Goal: Task Accomplishment & Management: Use online tool/utility

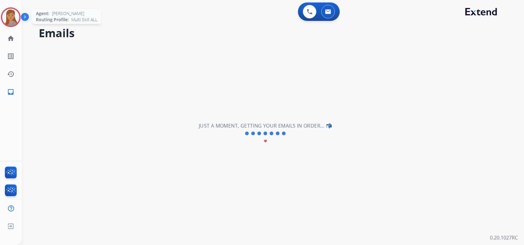
click at [14, 15] on img at bounding box center [10, 17] width 17 height 17
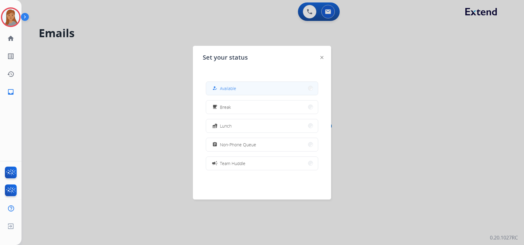
click at [246, 89] on button "how_to_reg Available" at bounding box center [262, 88] width 112 height 13
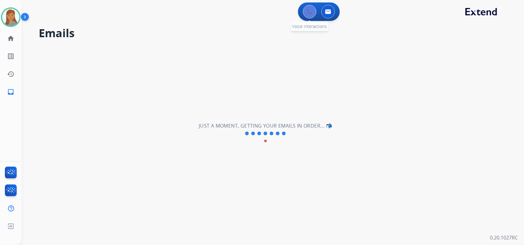
drag, startPoint x: 324, startPoint y: 10, endPoint x: 310, endPoint y: 11, distance: 13.5
click at [324, 10] on button at bounding box center [328, 12] width 14 height 14
click at [304, 11] on button at bounding box center [310, 12] width 14 height 14
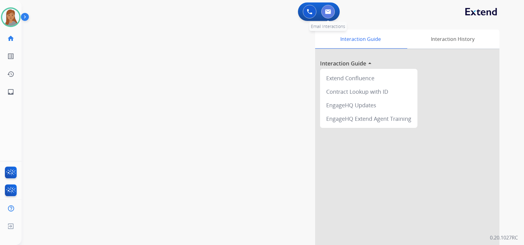
click at [328, 11] on img at bounding box center [328, 11] width 6 height 5
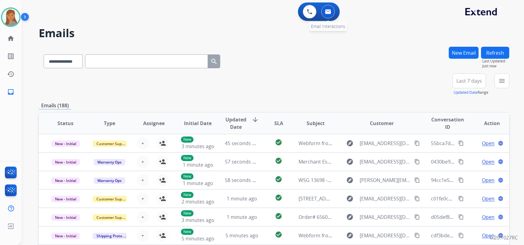
click at [329, 13] on img at bounding box center [328, 11] width 6 height 5
click at [441, 85] on div "+87" at bounding box center [440, 83] width 15 height 15
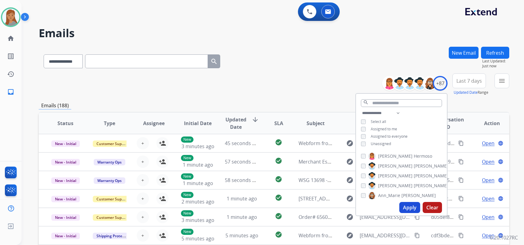
click at [410, 208] on button "Apply" at bounding box center [410, 207] width 21 height 11
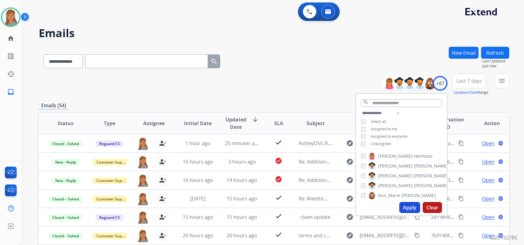
drag, startPoint x: 303, startPoint y: 67, endPoint x: 237, endPoint y: 78, distance: 67.6
click at [304, 67] on div "**********" at bounding box center [274, 60] width 471 height 27
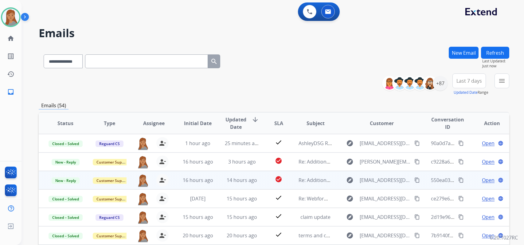
click at [482, 180] on span "Open" at bounding box center [488, 179] width 13 height 7
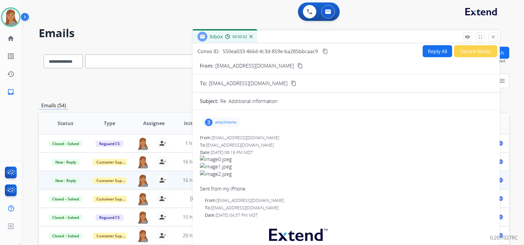
drag, startPoint x: 388, startPoint y: 45, endPoint x: 376, endPoint y: 23, distance: 24.8
click at [376, 30] on div "Inbox 00:00:02" at bounding box center [346, 36] width 307 height 13
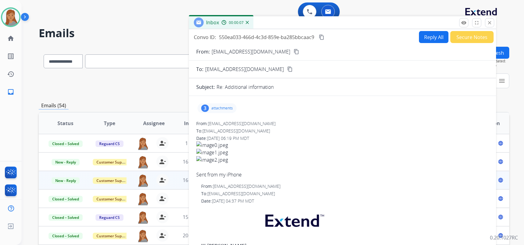
click at [294, 50] on mat-icon "content_copy" at bounding box center [297, 52] width 6 height 6
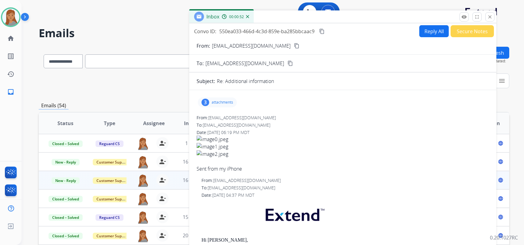
drag, startPoint x: 373, startPoint y: 26, endPoint x: 373, endPoint y: 20, distance: 5.8
click at [373, 20] on div "Inbox 00:00:52" at bounding box center [342, 16] width 307 height 13
click at [202, 102] on div "3" at bounding box center [206, 102] width 8 height 7
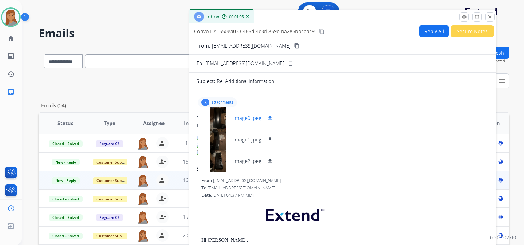
click at [223, 120] on div at bounding box center [218, 118] width 31 height 22
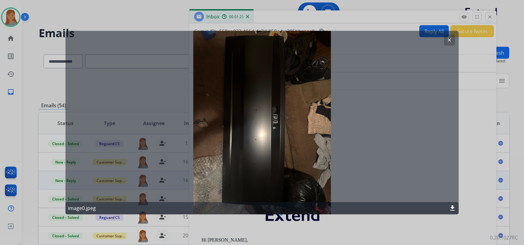
click at [450, 40] on mat-icon "clear" at bounding box center [450, 40] width 6 height 6
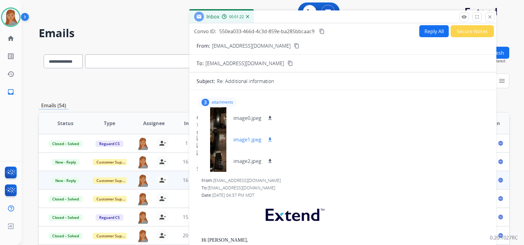
click at [218, 140] on div at bounding box center [218, 140] width 31 height 22
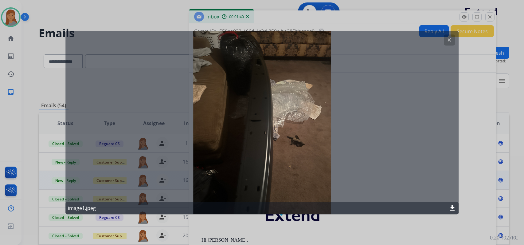
click at [448, 38] on mat-icon "clear" at bounding box center [450, 40] width 6 height 6
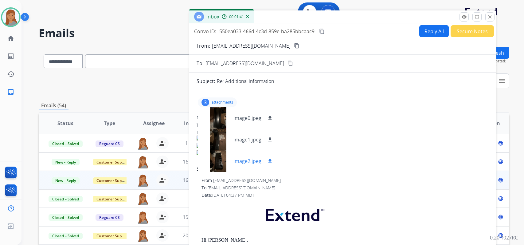
click at [212, 158] on div at bounding box center [218, 161] width 31 height 22
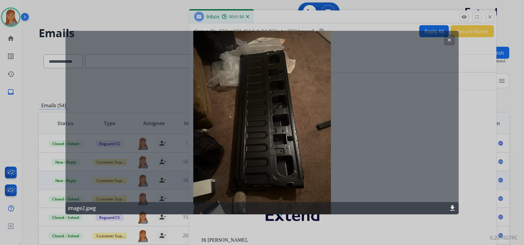
click at [448, 39] on mat-icon "clear" at bounding box center [450, 40] width 6 height 6
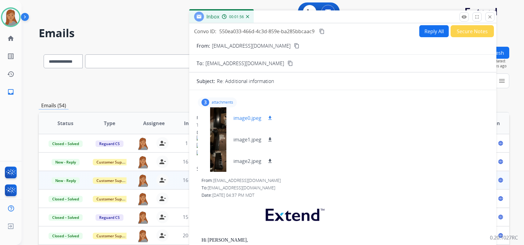
click at [216, 118] on div at bounding box center [218, 118] width 31 height 22
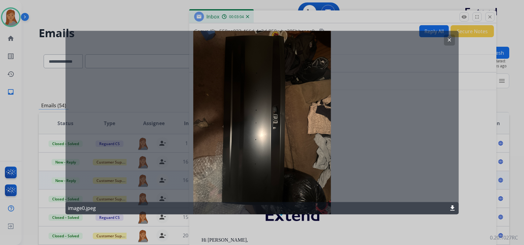
click at [449, 37] on mat-icon "clear" at bounding box center [450, 40] width 6 height 6
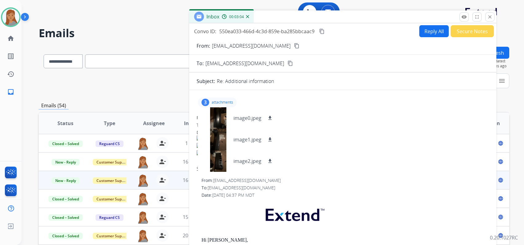
click at [435, 31] on button "Reply All" at bounding box center [434, 31] width 30 height 12
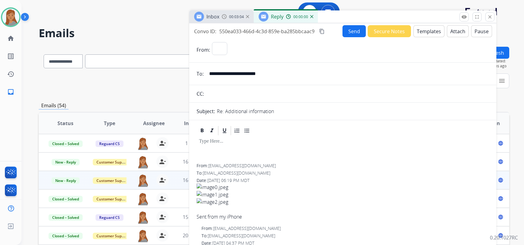
click at [434, 31] on button "Templates" at bounding box center [429, 31] width 31 height 12
select select "**********"
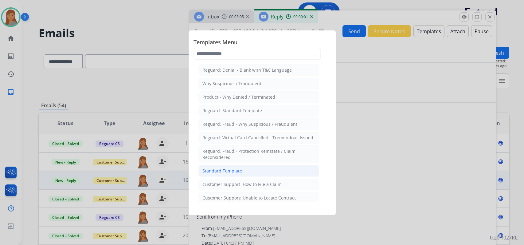
click at [226, 168] on div "Standard Template" at bounding box center [223, 171] width 40 height 6
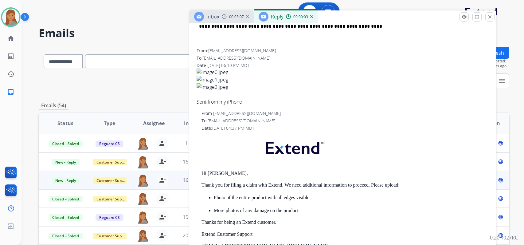
scroll to position [123, 0]
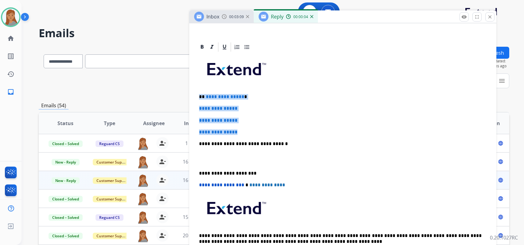
drag, startPoint x: 234, startPoint y: 126, endPoint x: 193, endPoint y: 93, distance: 52.7
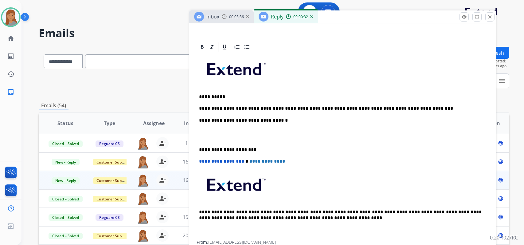
click at [369, 112] on div "**********" at bounding box center [343, 147] width 293 height 188
click at [198, 145] on div "**********" at bounding box center [343, 147] width 293 height 188
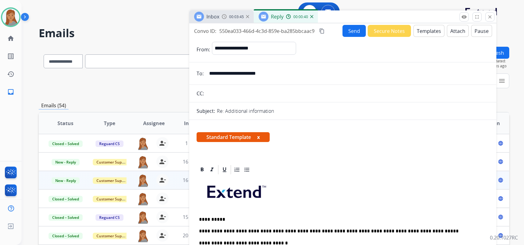
scroll to position [0, 0]
click at [347, 33] on button "Send" at bounding box center [354, 31] width 23 height 12
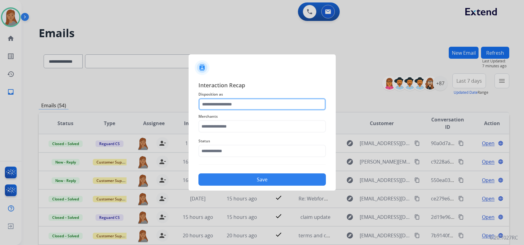
click at [226, 109] on input "text" at bounding box center [263, 104] width 128 height 12
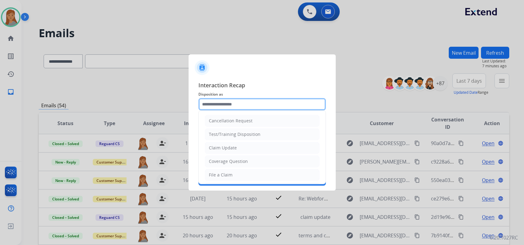
type input "**********"
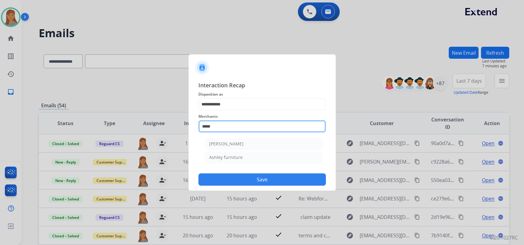
drag, startPoint x: 218, startPoint y: 126, endPoint x: 187, endPoint y: 127, distance: 31.0
click at [0, 127] on app-contact-recap-modal "**********" at bounding box center [0, 122] width 0 height 245
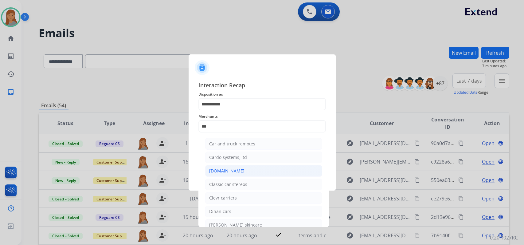
click at [231, 172] on div "[DOMAIN_NAME]" at bounding box center [226, 171] width 35 height 6
type input "**********"
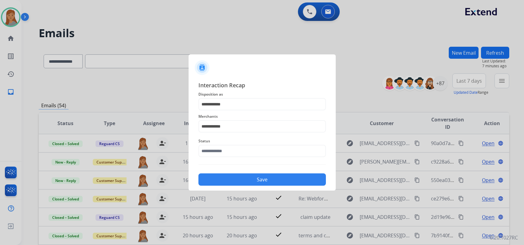
click at [223, 144] on span "Status" at bounding box center [263, 140] width 128 height 7
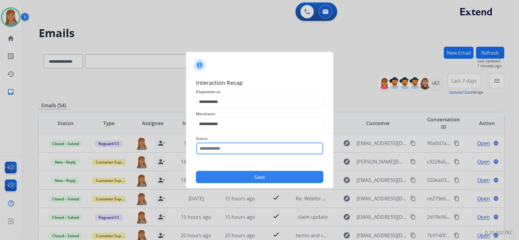
click at [222, 157] on div "Status" at bounding box center [260, 144] width 128 height 25
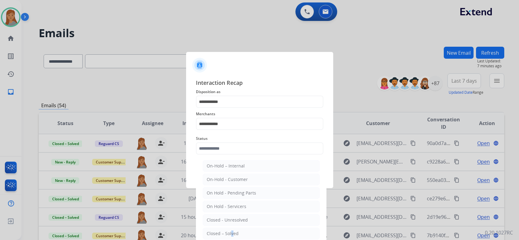
drag, startPoint x: 230, startPoint y: 230, endPoint x: 227, endPoint y: 212, distance: 18.6
click at [230, 230] on div "Closed – Solved" at bounding box center [223, 233] width 32 height 6
type input "**********"
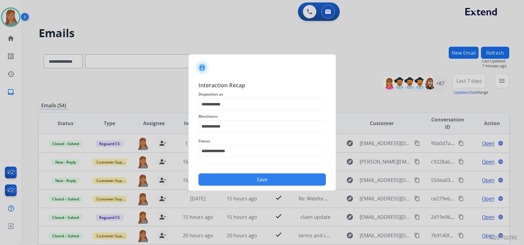
click at [232, 185] on button "Save" at bounding box center [263, 179] width 128 height 12
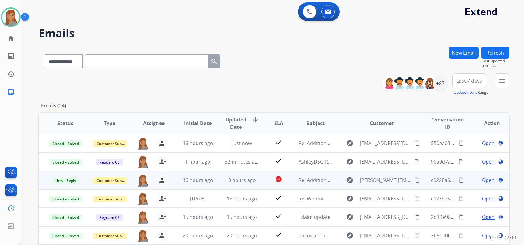
click at [483, 178] on span "Open" at bounding box center [488, 179] width 13 height 7
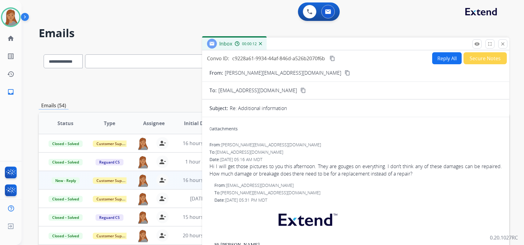
click at [345, 72] on mat-icon "content_copy" at bounding box center [348, 73] width 6 height 6
click at [345, 73] on mat-icon "content_copy" at bounding box center [348, 73] width 6 height 6
click at [440, 59] on button "Reply All" at bounding box center [447, 58] width 30 height 12
select select "**********"
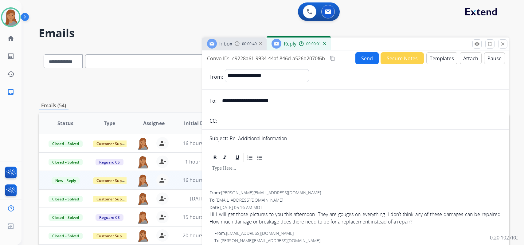
click at [440, 59] on button "Templates" at bounding box center [442, 58] width 31 height 12
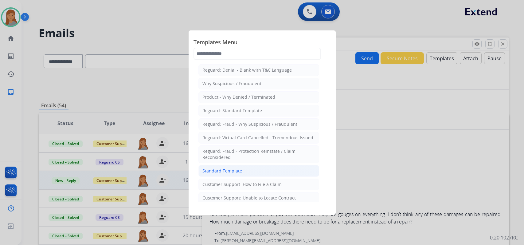
click at [227, 174] on li "Standard Template" at bounding box center [259, 171] width 121 height 12
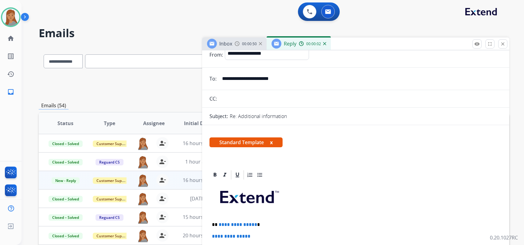
scroll to position [154, 0]
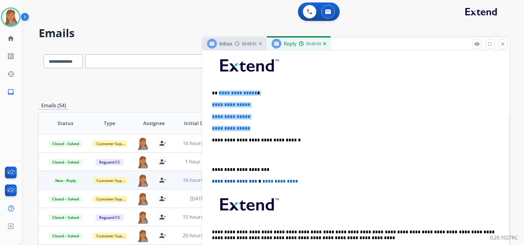
drag, startPoint x: 218, startPoint y: 91, endPoint x: 257, endPoint y: 125, distance: 52.0
click at [257, 125] on div "**********" at bounding box center [356, 154] width 293 height 211
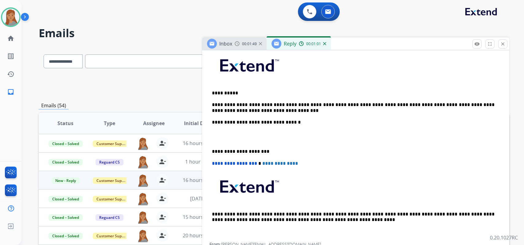
click at [212, 149] on div "**********" at bounding box center [356, 146] width 293 height 194
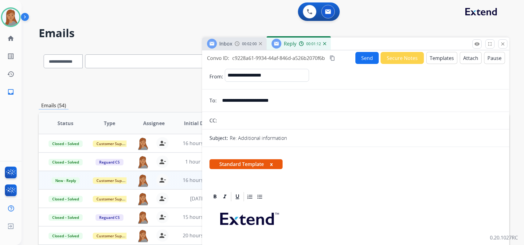
scroll to position [0, 0]
click at [359, 61] on button "Send" at bounding box center [367, 58] width 23 height 12
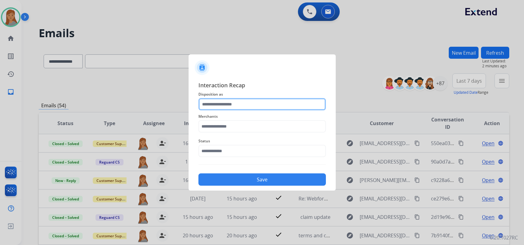
click at [228, 106] on input "text" at bounding box center [263, 104] width 128 height 12
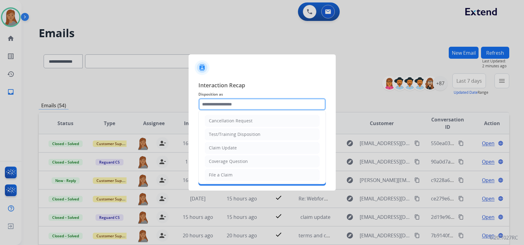
type input "*****"
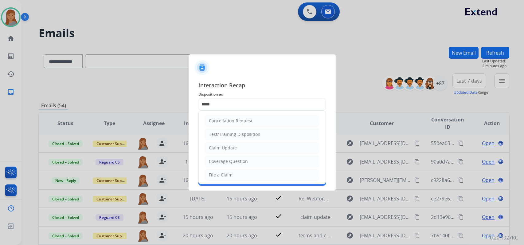
type input "**********"
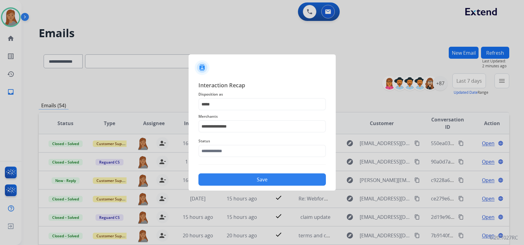
click at [218, 118] on span "Merchants" at bounding box center [263, 116] width 128 height 7
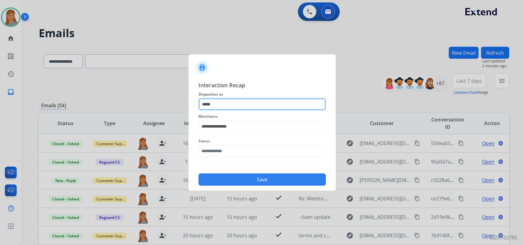
click at [215, 103] on input "*****" at bounding box center [263, 104] width 128 height 12
type input "**********"
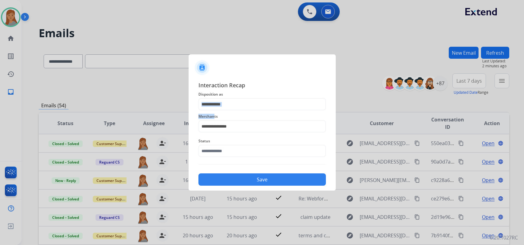
drag, startPoint x: 241, startPoint y: 120, endPoint x: 214, endPoint y: 120, distance: 27.1
drag, startPoint x: 214, startPoint y: 120, endPoint x: 158, endPoint y: 119, distance: 55.6
click at [0, 119] on app-contact-recap-modal "**********" at bounding box center [0, 122] width 0 height 245
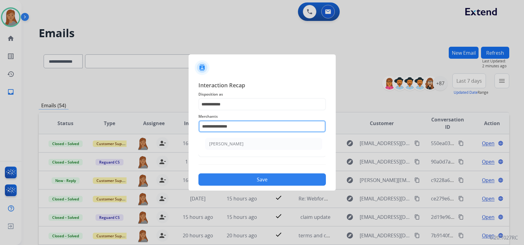
type input "*"
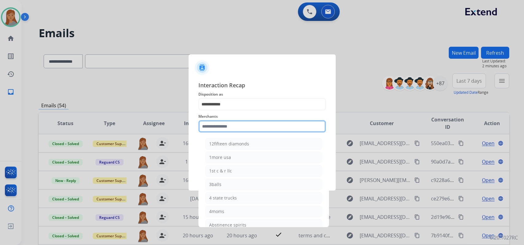
type input "*"
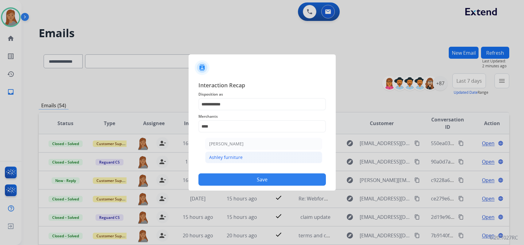
click at [223, 156] on div "Ashley furniture" at bounding box center [225, 157] width 33 height 6
type input "**********"
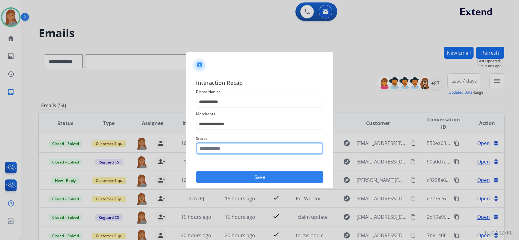
click at [223, 151] on input "text" at bounding box center [260, 148] width 128 height 12
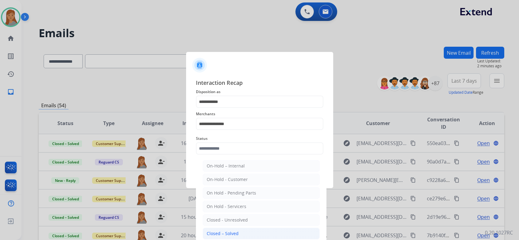
click at [245, 229] on li "Closed – Solved" at bounding box center [261, 234] width 117 height 12
type input "**********"
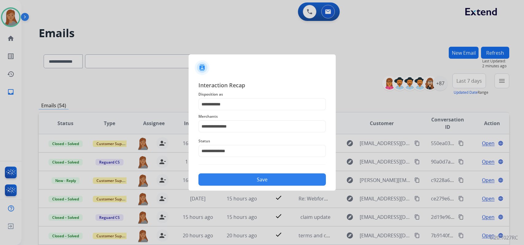
click at [244, 181] on button "Save" at bounding box center [263, 179] width 128 height 12
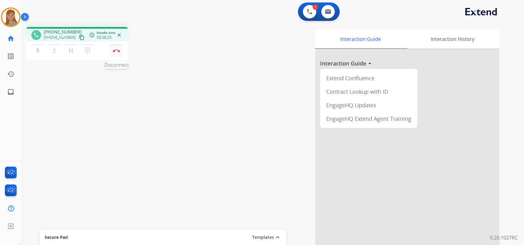
click at [117, 49] on img at bounding box center [116, 50] width 7 height 3
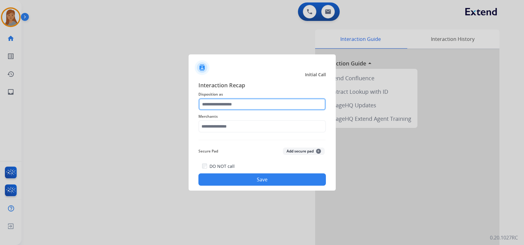
click at [272, 106] on input "text" at bounding box center [263, 104] width 128 height 12
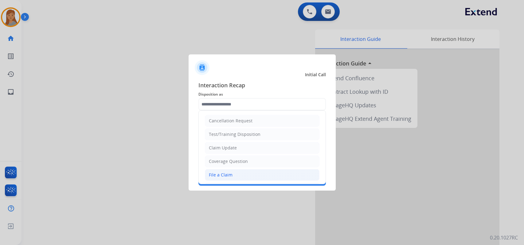
click at [240, 173] on li "File a Claim" at bounding box center [262, 175] width 115 height 12
type input "**********"
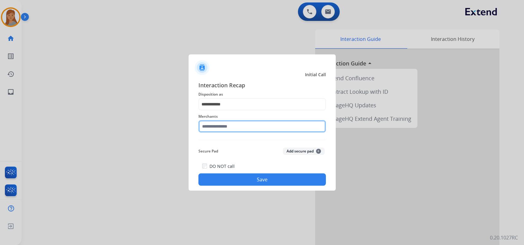
click at [243, 128] on input "text" at bounding box center [263, 126] width 128 height 12
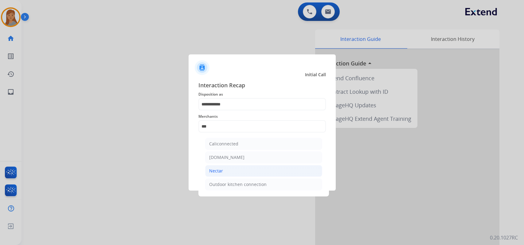
click at [234, 170] on li "Nectar" at bounding box center [263, 171] width 117 height 12
type input "******"
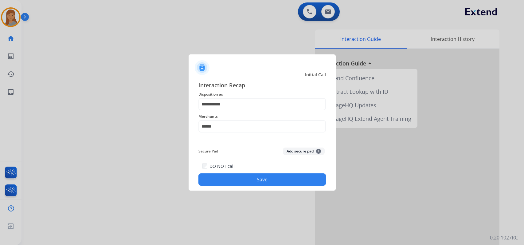
click at [242, 177] on button "Save" at bounding box center [263, 179] width 128 height 12
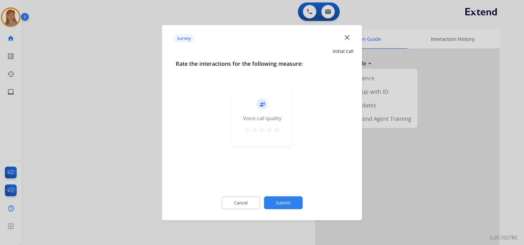
click at [278, 131] on mat-icon "star" at bounding box center [276, 129] width 7 height 7
click at [285, 203] on button "Submit" at bounding box center [283, 202] width 39 height 13
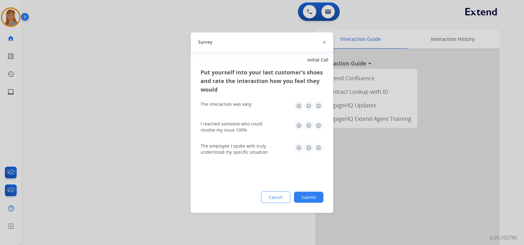
click at [305, 196] on button "Submit" at bounding box center [309, 196] width 30 height 11
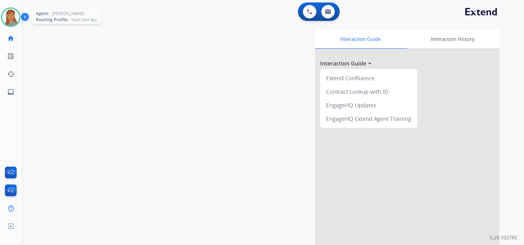
click at [13, 12] on img at bounding box center [10, 17] width 17 height 17
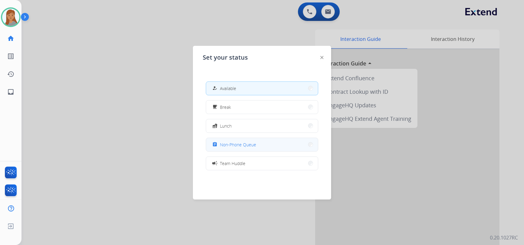
click at [261, 143] on button "assignment Non-Phone Queue" at bounding box center [262, 144] width 112 height 13
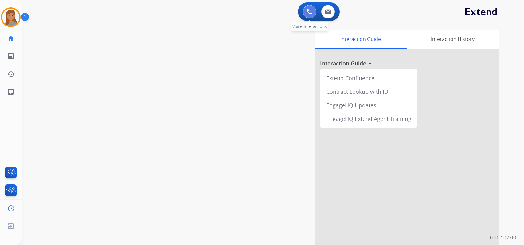
click at [308, 12] on img at bounding box center [310, 12] width 6 height 6
click at [307, 16] on button at bounding box center [310, 12] width 14 height 14
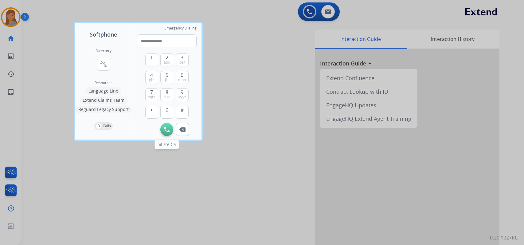
type input "**********"
click at [167, 126] on button "Initiate Call" at bounding box center [166, 129] width 13 height 13
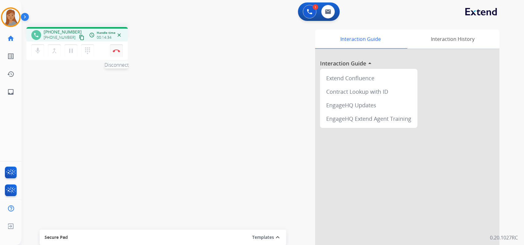
click at [120, 49] on button "Disconnect" at bounding box center [116, 50] width 13 height 13
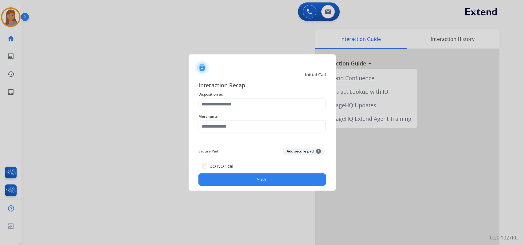
click at [226, 96] on span "Disposition as" at bounding box center [263, 94] width 128 height 7
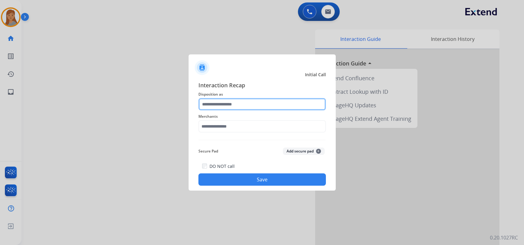
click at [226, 104] on input "text" at bounding box center [263, 104] width 128 height 12
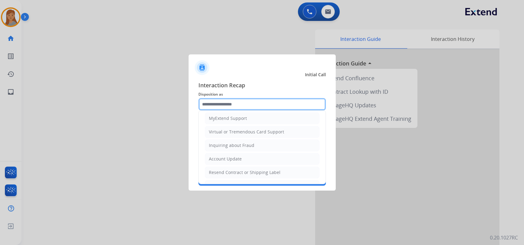
scroll to position [123, 0]
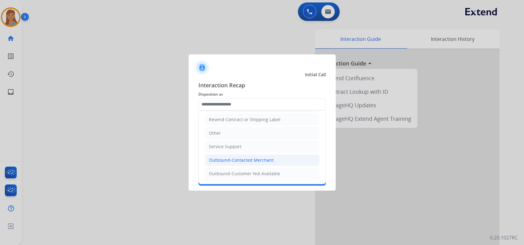
click at [243, 160] on div "Outbound-Contacted Merchant" at bounding box center [241, 160] width 65 height 6
type input "**********"
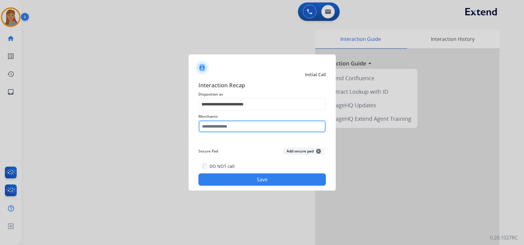
click at [224, 127] on input "text" at bounding box center [263, 126] width 128 height 12
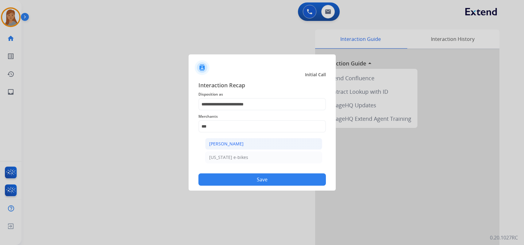
click at [239, 145] on div "[PERSON_NAME]" at bounding box center [226, 144] width 34 height 6
type input "**********"
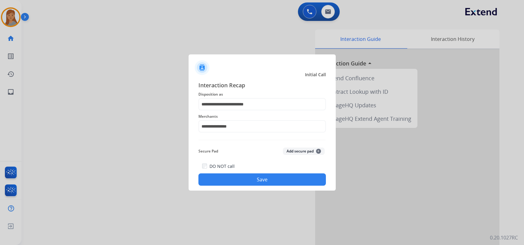
click at [250, 185] on div "DO NOT call Save" at bounding box center [263, 173] width 128 height 23
click at [288, 183] on button "Save" at bounding box center [263, 179] width 128 height 12
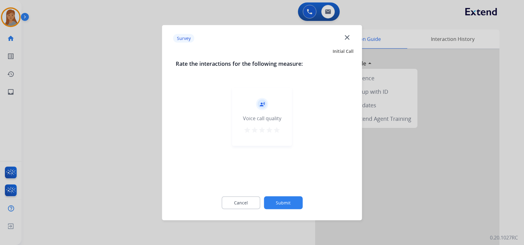
click at [291, 199] on button "Submit" at bounding box center [283, 202] width 39 height 13
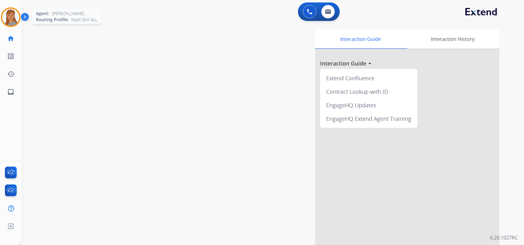
click at [11, 16] on img at bounding box center [10, 17] width 17 height 17
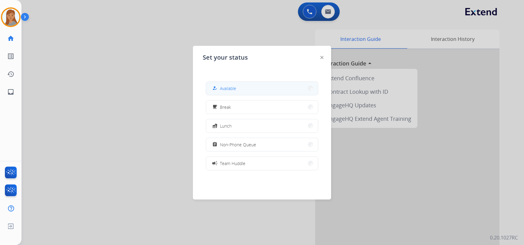
click at [286, 86] on button "how_to_reg Available" at bounding box center [262, 88] width 112 height 13
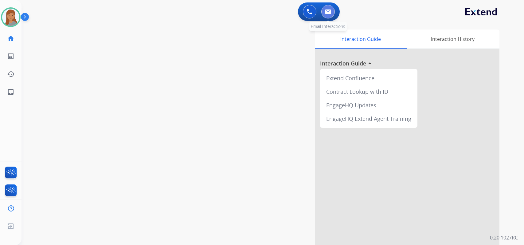
click at [326, 13] on img at bounding box center [328, 11] width 6 height 5
select select "**********"
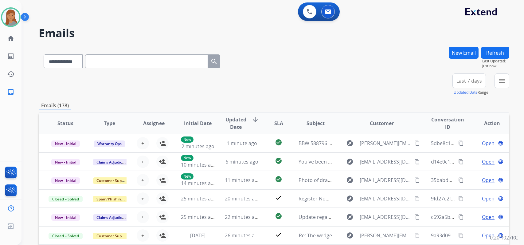
paste input "**********"
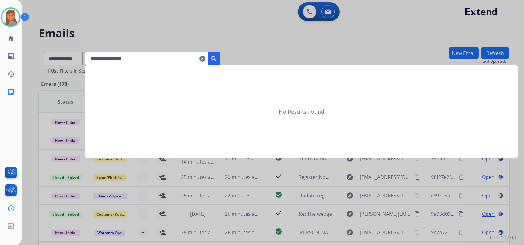
type input "**********"
click at [58, 57] on div at bounding box center [262, 122] width 524 height 245
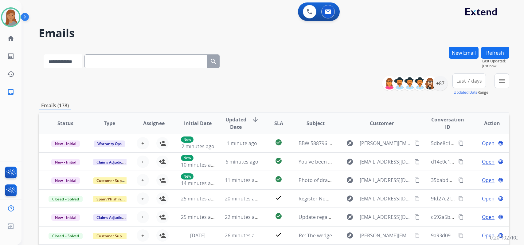
drag, startPoint x: 69, startPoint y: 63, endPoint x: 70, endPoint y: 67, distance: 4.0
click at [70, 63] on select "**********" at bounding box center [63, 61] width 38 height 14
click at [44, 54] on select "**********" at bounding box center [63, 61] width 38 height 14
drag, startPoint x: 75, startPoint y: 61, endPoint x: 74, endPoint y: 66, distance: 5.0
click at [75, 61] on select "**********" at bounding box center [63, 61] width 38 height 14
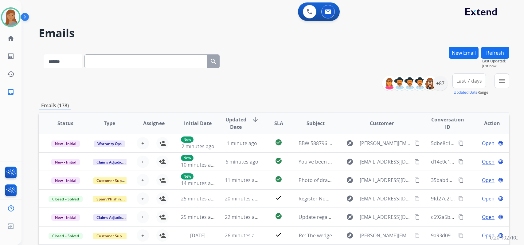
select select "**********"
click at [44, 54] on select "**********" at bounding box center [63, 61] width 38 height 14
paste input "**********"
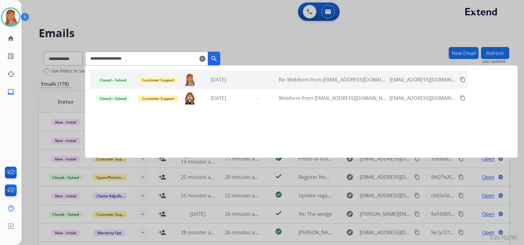
type input "**********"
click at [397, 83] on div "Closed – Solved Customer Support [PERSON_NAME][EMAIL_ADDRESS][DOMAIN_NAME] [DAT…" at bounding box center [279, 79] width 378 height 18
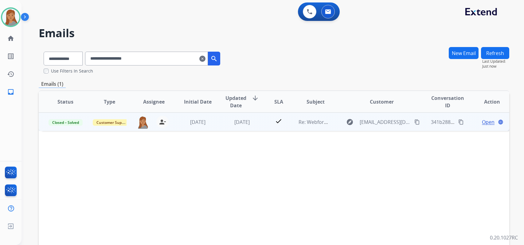
click at [482, 122] on span "Open" at bounding box center [488, 121] width 13 height 7
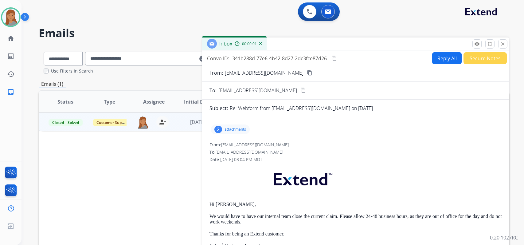
click at [434, 63] on button "Reply All" at bounding box center [447, 58] width 30 height 12
select select "**********"
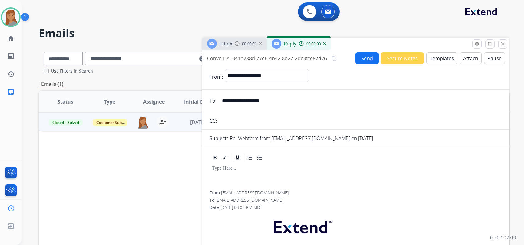
click at [434, 61] on button "Templates" at bounding box center [442, 58] width 31 height 12
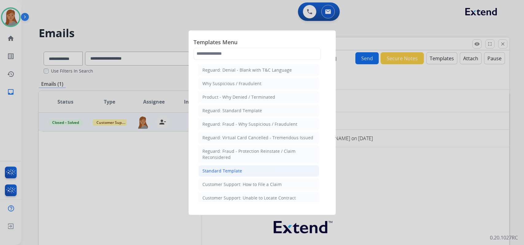
click at [225, 167] on li "Standard Template" at bounding box center [259, 171] width 121 height 12
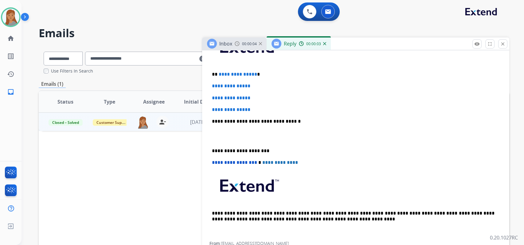
scroll to position [154, 0]
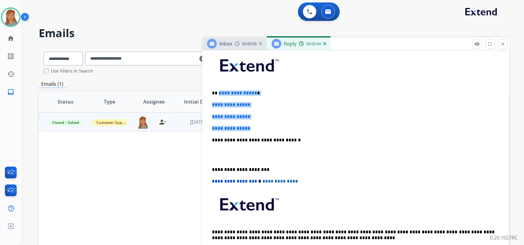
drag, startPoint x: 218, startPoint y: 92, endPoint x: 260, endPoint y: 129, distance: 56.2
click at [260, 129] on div "**********" at bounding box center [356, 154] width 293 height 211
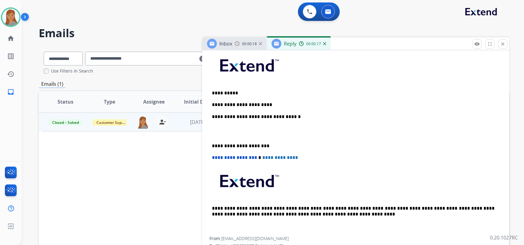
click at [278, 106] on p "**********" at bounding box center [353, 105] width 283 height 6
click at [212, 104] on p "**********" at bounding box center [353, 105] width 283 height 6
click at [325, 107] on p "**********" at bounding box center [353, 105] width 283 height 6
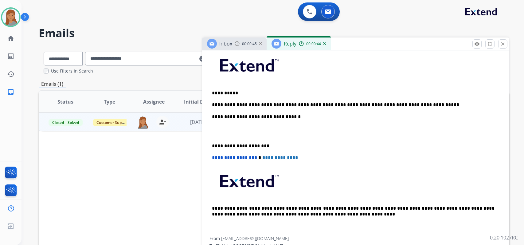
click at [212, 143] on p "**********" at bounding box center [353, 146] width 283 height 6
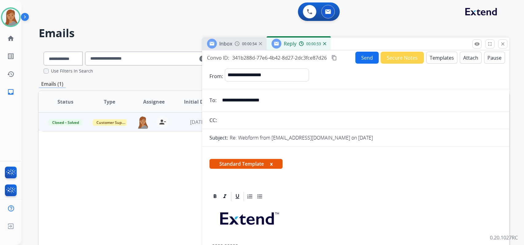
scroll to position [0, 0]
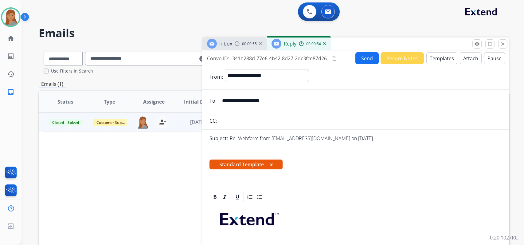
click at [363, 57] on button "Send" at bounding box center [367, 58] width 23 height 12
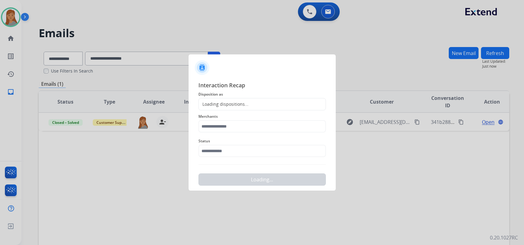
click at [239, 102] on div "Loading dispositions..." at bounding box center [224, 104] width 50 height 6
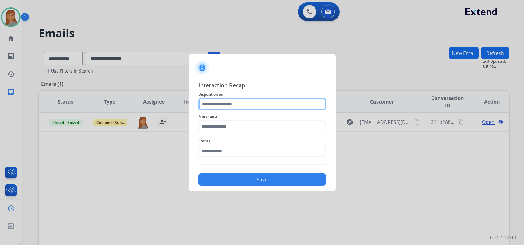
click at [224, 102] on input "text" at bounding box center [263, 104] width 128 height 12
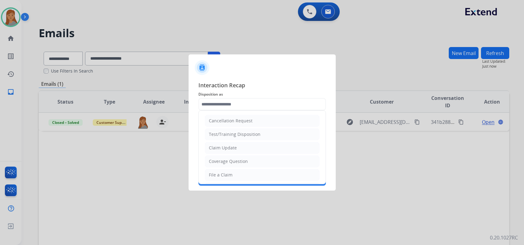
drag, startPoint x: 236, startPoint y: 144, endPoint x: 233, endPoint y: 143, distance: 3.7
click at [236, 144] on li "Claim Update" at bounding box center [262, 148] width 115 height 12
type input "**********"
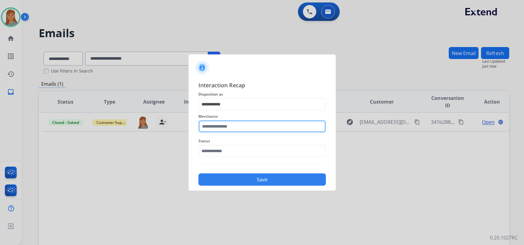
click at [226, 129] on input "text" at bounding box center [263, 126] width 128 height 12
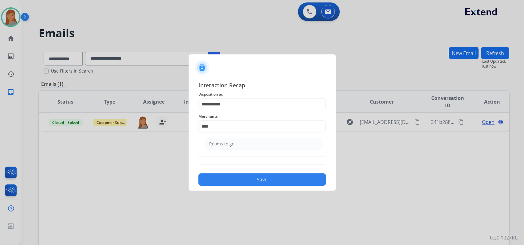
drag, startPoint x: 246, startPoint y: 141, endPoint x: 234, endPoint y: 148, distance: 14.4
click at [243, 143] on li "Rooms to go" at bounding box center [263, 144] width 117 height 12
type input "**********"
click at [232, 148] on input "text" at bounding box center [263, 151] width 128 height 12
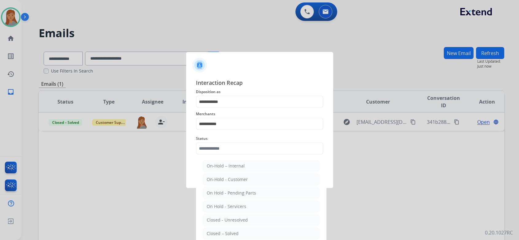
drag, startPoint x: 215, startPoint y: 232, endPoint x: 215, endPoint y: 208, distance: 24.6
click at [214, 232] on div "Closed – Solved" at bounding box center [223, 233] width 32 height 6
type input "**********"
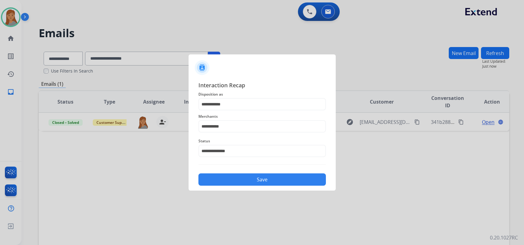
click at [217, 178] on button "Save" at bounding box center [263, 179] width 128 height 12
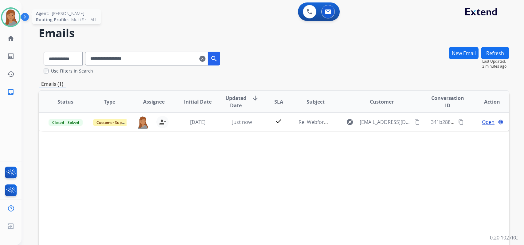
drag, startPoint x: 18, startPoint y: 17, endPoint x: 17, endPoint y: 20, distance: 3.7
click at [17, 17] on img at bounding box center [10, 17] width 17 height 17
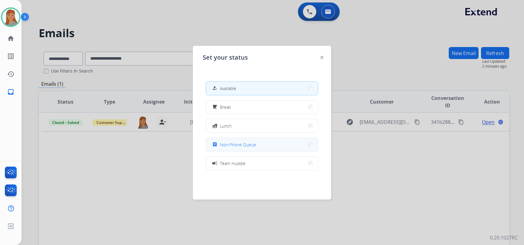
click at [246, 148] on span "Non-Phone Queue" at bounding box center [238, 144] width 36 height 6
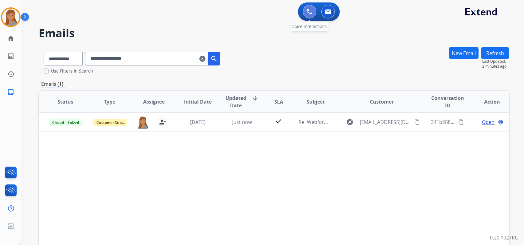
click at [306, 10] on button at bounding box center [310, 12] width 14 height 14
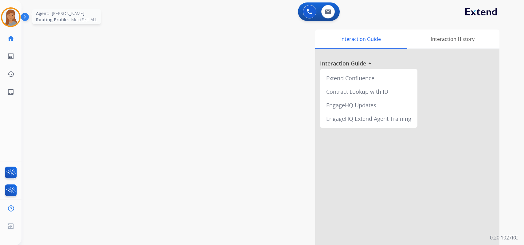
click at [11, 18] on img at bounding box center [10, 17] width 17 height 17
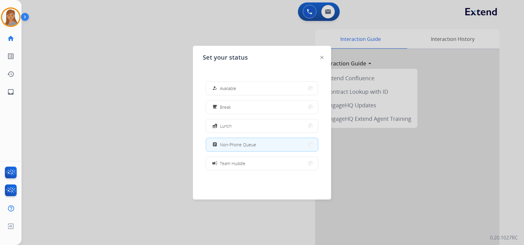
click at [309, 14] on div at bounding box center [262, 122] width 524 height 245
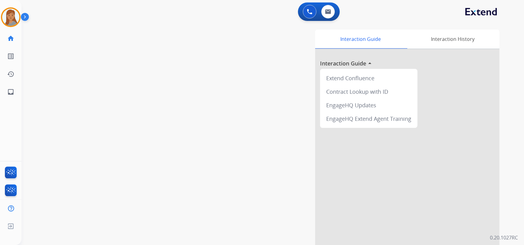
drag, startPoint x: 309, startPoint y: 13, endPoint x: 232, endPoint y: 26, distance: 78.9
click at [309, 13] on img at bounding box center [310, 12] width 6 height 6
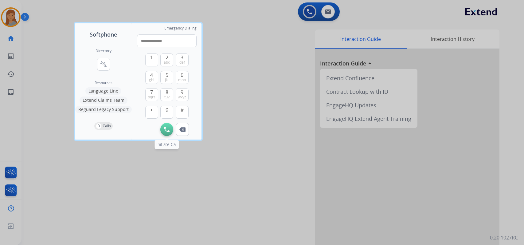
type input "**********"
click at [168, 128] on img at bounding box center [167, 130] width 6 height 6
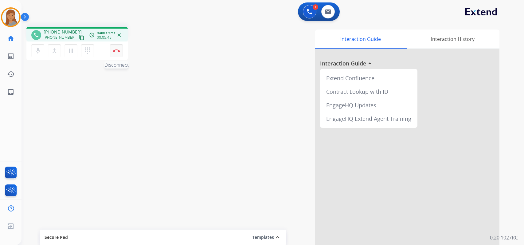
click at [122, 49] on button "Disconnect" at bounding box center [116, 50] width 13 height 13
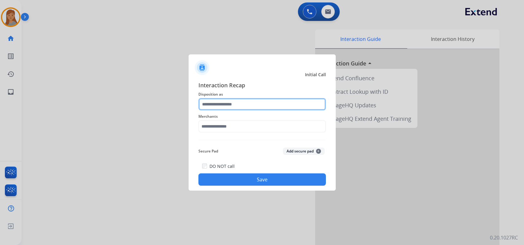
click at [238, 104] on input "text" at bounding box center [263, 104] width 128 height 12
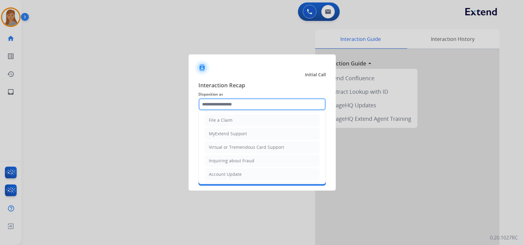
scroll to position [123, 0]
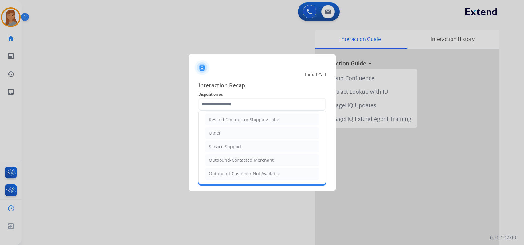
click at [250, 160] on div "Outbound-Contacted Merchant" at bounding box center [241, 160] width 65 height 6
type input "**********"
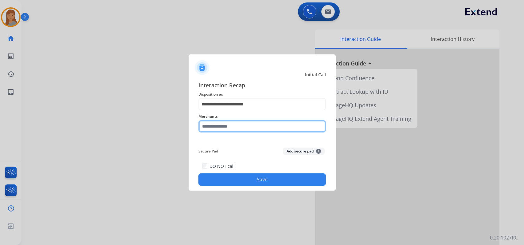
click at [238, 129] on input "text" at bounding box center [263, 126] width 128 height 12
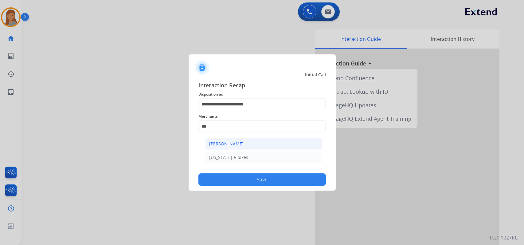
click at [237, 144] on div "[PERSON_NAME]" at bounding box center [226, 144] width 34 height 6
type input "**********"
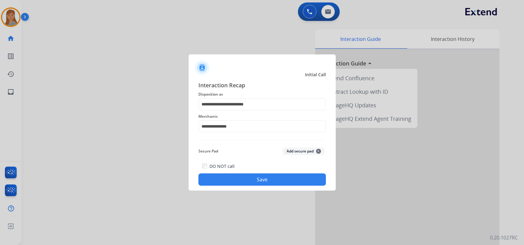
click at [247, 184] on button "Save" at bounding box center [263, 179] width 128 height 12
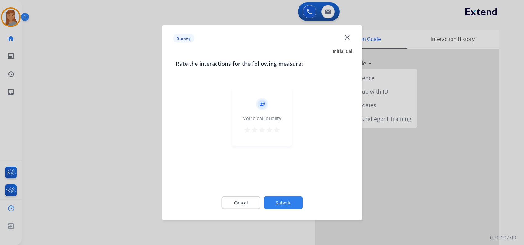
click at [283, 201] on button "Submit" at bounding box center [283, 202] width 39 height 13
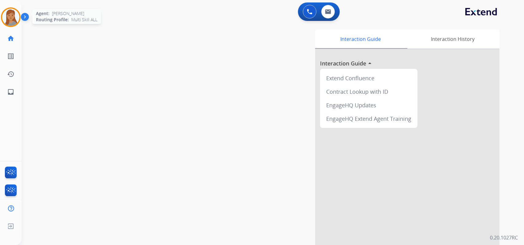
click at [14, 18] on img at bounding box center [10, 17] width 17 height 17
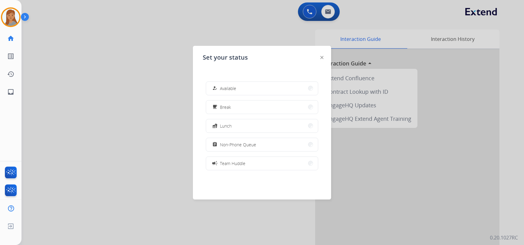
click at [250, 86] on button "how_to_reg Available" at bounding box center [262, 88] width 112 height 13
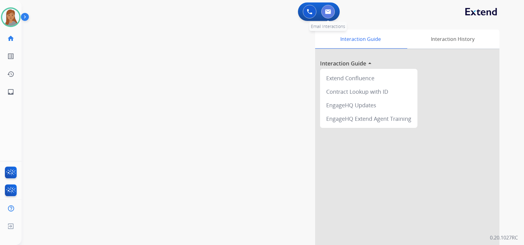
click at [329, 13] on img at bounding box center [328, 11] width 6 height 5
select select "**********"
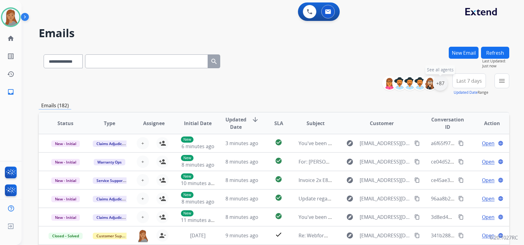
click at [443, 84] on div "+87" at bounding box center [440, 83] width 15 height 15
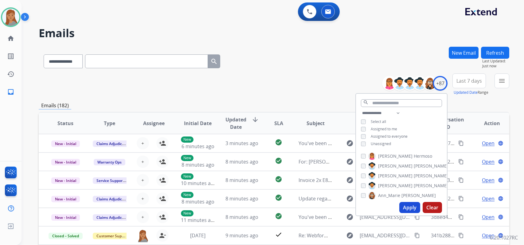
click at [409, 209] on button "Apply" at bounding box center [410, 207] width 21 height 11
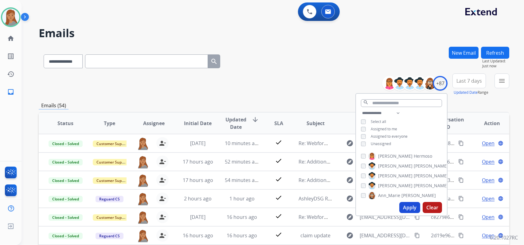
click at [288, 91] on div "**********" at bounding box center [274, 84] width 471 height 22
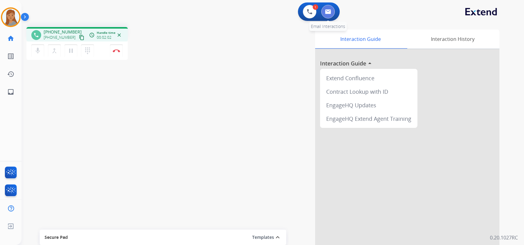
click at [329, 10] on img at bounding box center [328, 11] width 6 height 5
select select "**********"
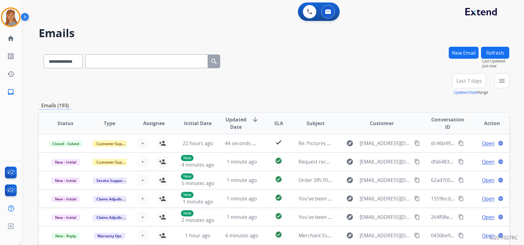
paste input "**********"
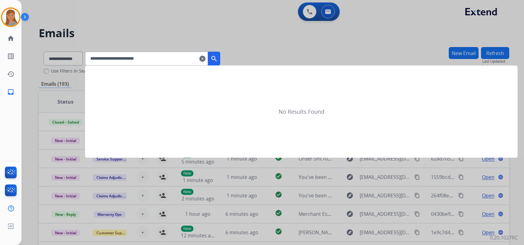
type input "**********"
click at [218, 59] on mat-icon "search" at bounding box center [214, 58] width 7 height 7
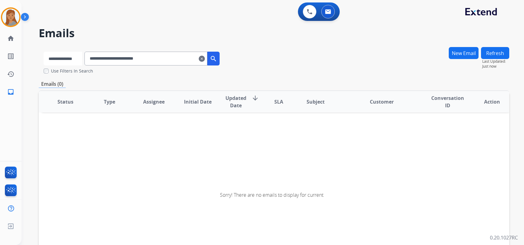
click at [82, 57] on select "**********" at bounding box center [63, 59] width 38 height 14
select select "**********"
click at [44, 52] on select "**********" at bounding box center [63, 59] width 38 height 14
click at [218, 57] on mat-icon "search" at bounding box center [214, 58] width 7 height 7
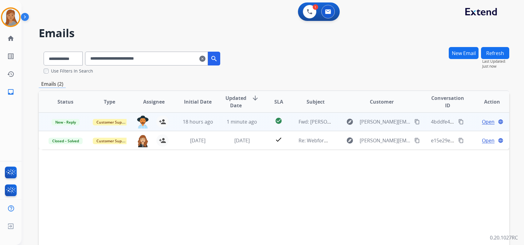
click at [483, 120] on span "Open" at bounding box center [488, 121] width 13 height 7
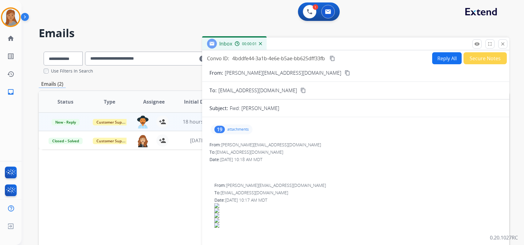
click at [215, 129] on div "19" at bounding box center [220, 129] width 10 height 7
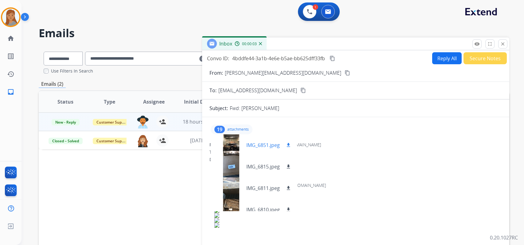
click at [227, 144] on div at bounding box center [231, 145] width 31 height 22
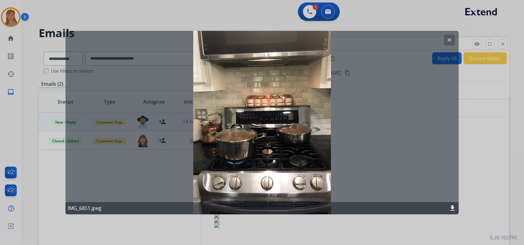
click at [450, 38] on mat-icon "clear" at bounding box center [450, 40] width 6 height 6
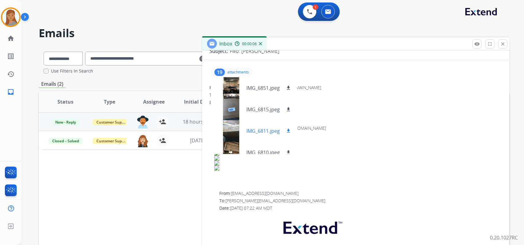
scroll to position [61, 0]
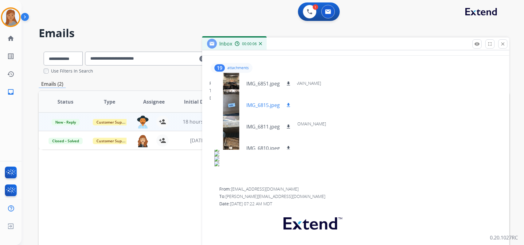
click at [232, 106] on div at bounding box center [231, 105] width 31 height 22
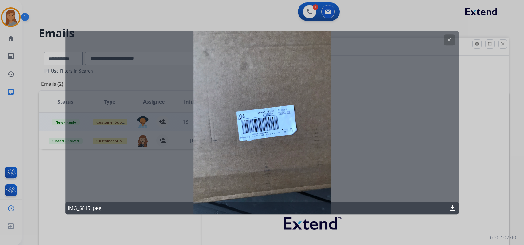
click at [451, 38] on mat-icon "clear" at bounding box center [450, 40] width 6 height 6
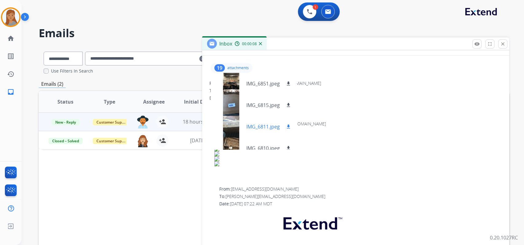
click at [231, 124] on div at bounding box center [231, 127] width 31 height 22
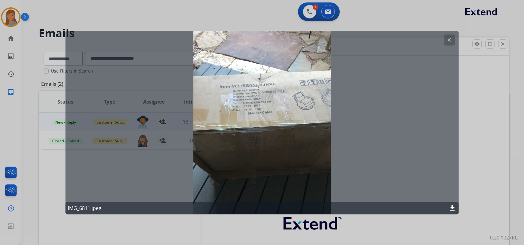
click at [451, 37] on button "clear" at bounding box center [449, 39] width 11 height 11
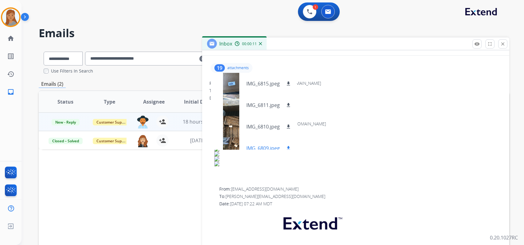
scroll to position [31, 0]
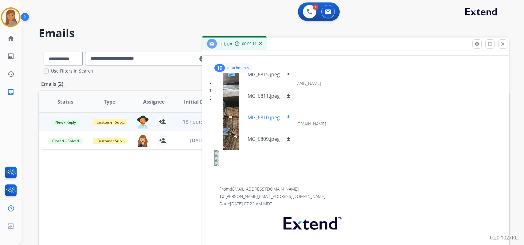
click at [234, 117] on div at bounding box center [231, 118] width 31 height 22
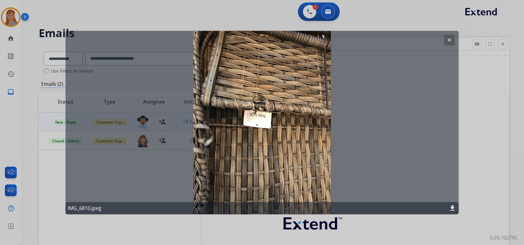
click at [451, 41] on mat-icon "clear" at bounding box center [450, 40] width 6 height 6
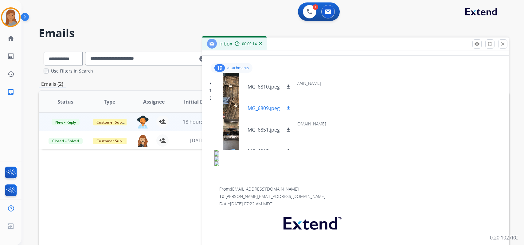
scroll to position [92, 0]
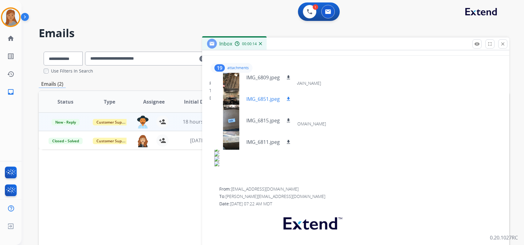
click at [231, 101] on div at bounding box center [231, 99] width 31 height 22
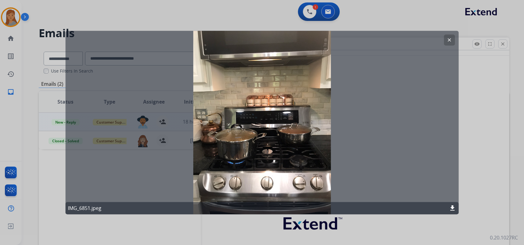
click at [449, 38] on mat-icon "clear" at bounding box center [450, 40] width 6 height 6
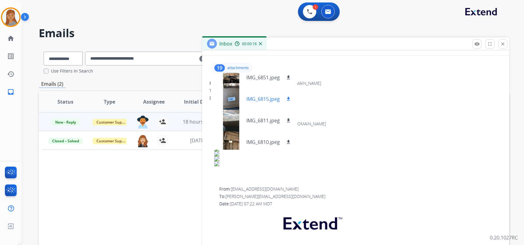
scroll to position [154, 0]
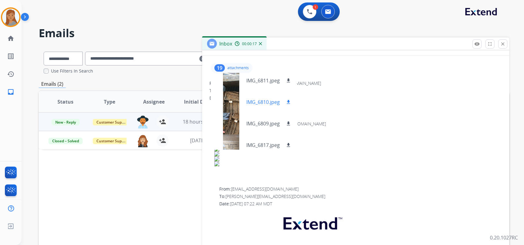
click at [230, 100] on div at bounding box center [231, 102] width 31 height 22
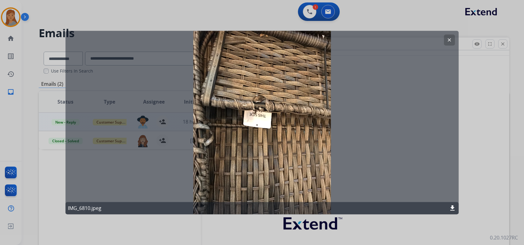
click at [451, 37] on mat-icon "clear" at bounding box center [450, 40] width 6 height 6
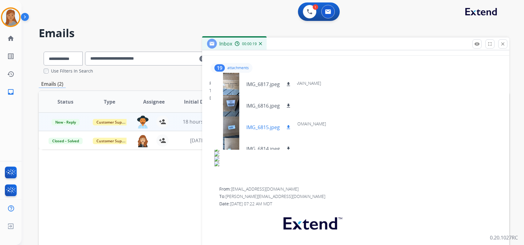
scroll to position [215, 0]
click at [228, 107] on div at bounding box center [231, 105] width 31 height 22
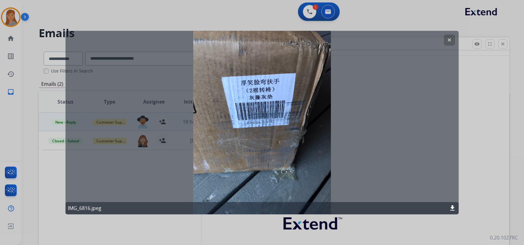
click at [450, 39] on mat-icon "clear" at bounding box center [450, 40] width 6 height 6
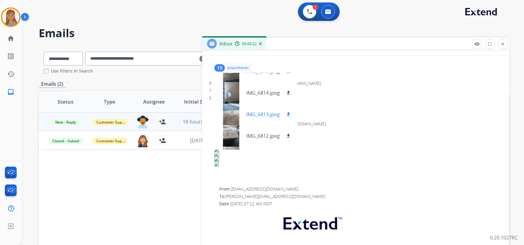
scroll to position [277, 0]
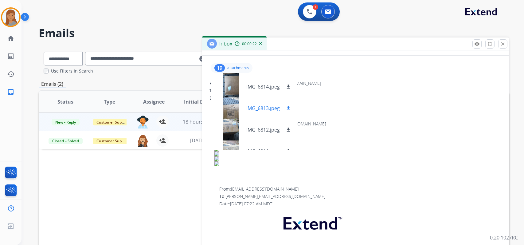
click at [233, 109] on div at bounding box center [231, 108] width 31 height 22
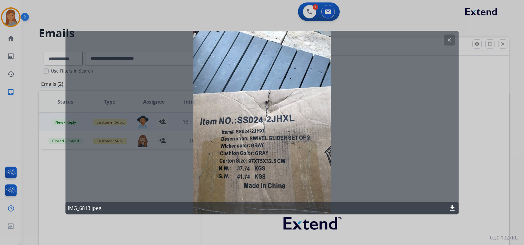
click at [451, 39] on mat-icon "clear" at bounding box center [450, 40] width 6 height 6
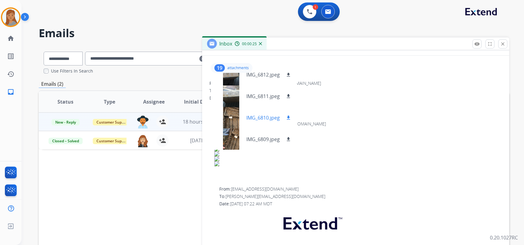
scroll to position [332, 0]
click at [236, 112] on div at bounding box center [231, 118] width 31 height 22
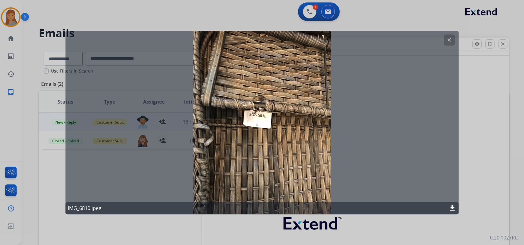
click at [445, 41] on button "clear" at bounding box center [449, 39] width 11 height 11
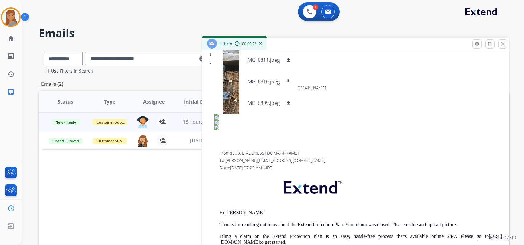
scroll to position [92, 0]
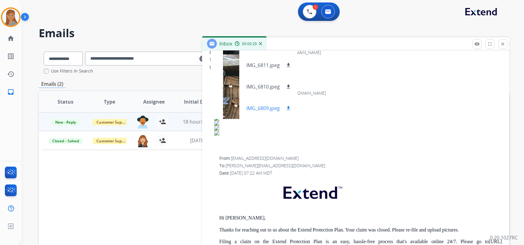
click at [232, 104] on div at bounding box center [231, 108] width 31 height 22
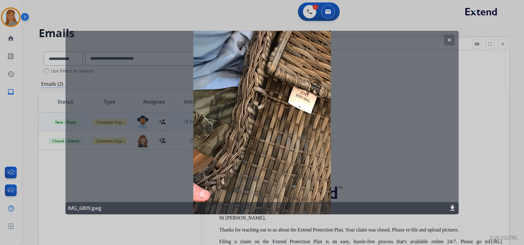
click at [451, 37] on button "clear" at bounding box center [449, 39] width 11 height 11
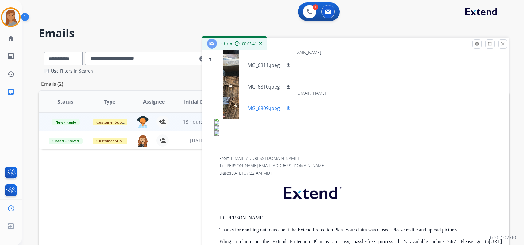
click at [234, 110] on div at bounding box center [231, 108] width 31 height 22
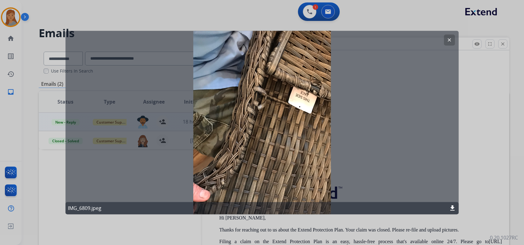
click at [449, 37] on mat-icon "clear" at bounding box center [450, 40] width 6 height 6
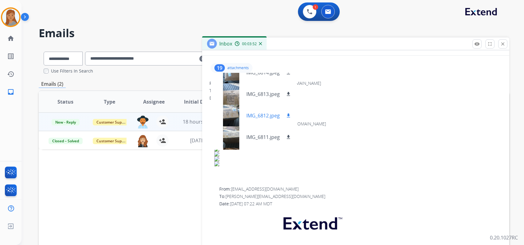
scroll to position [301, 0]
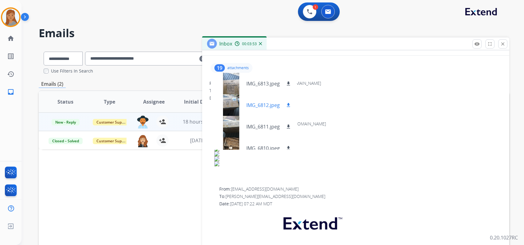
click at [229, 114] on div at bounding box center [231, 105] width 31 height 22
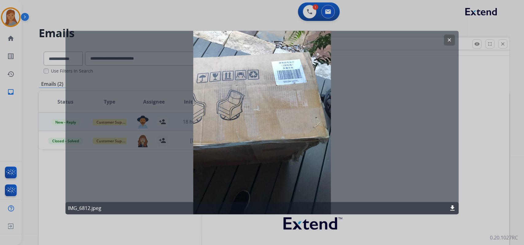
click at [452, 38] on mat-icon "clear" at bounding box center [450, 40] width 6 height 6
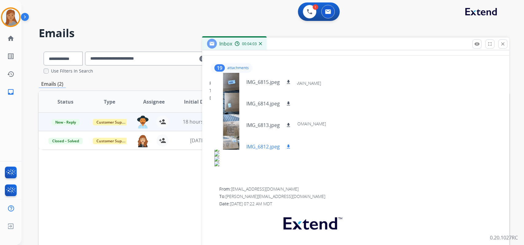
scroll to position [270, 0]
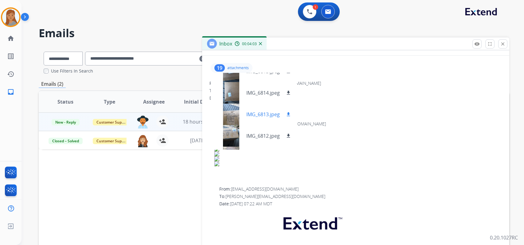
click at [234, 120] on div at bounding box center [231, 115] width 31 height 22
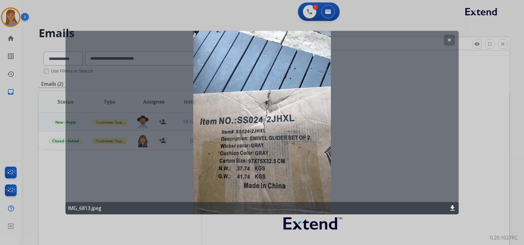
click at [451, 39] on mat-icon "clear" at bounding box center [450, 40] width 6 height 6
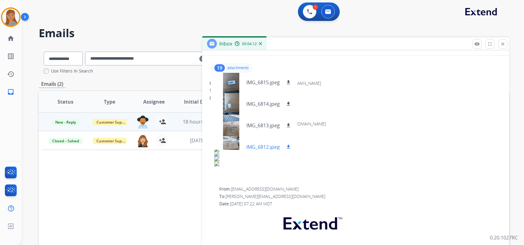
scroll to position [240, 0]
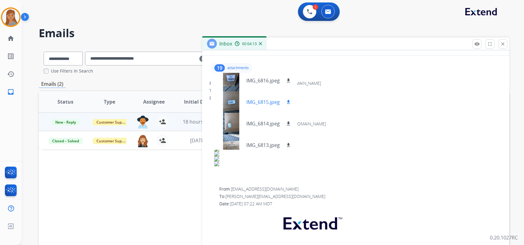
click at [228, 100] on div at bounding box center [231, 102] width 31 height 22
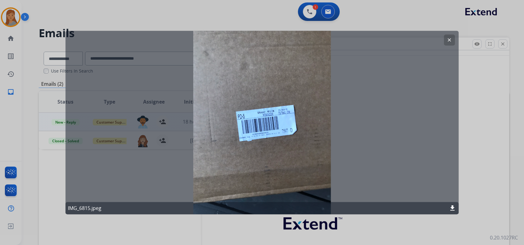
click at [451, 37] on button "clear" at bounding box center [449, 39] width 11 height 11
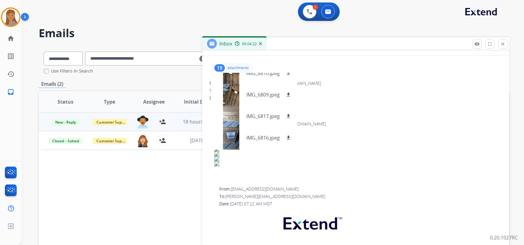
scroll to position [178, 0]
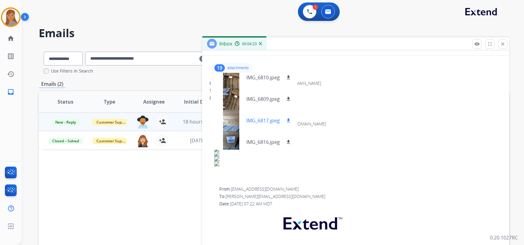
click at [234, 116] on div at bounding box center [231, 121] width 31 height 22
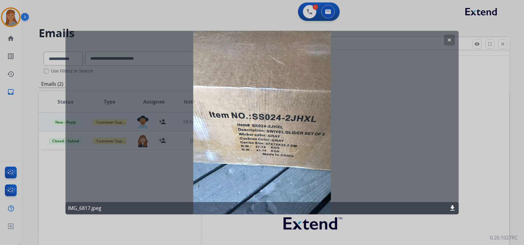
click at [452, 39] on mat-icon "clear" at bounding box center [450, 40] width 6 height 6
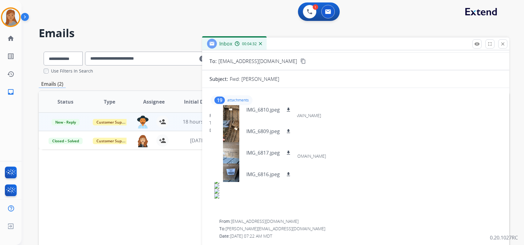
scroll to position [0, 0]
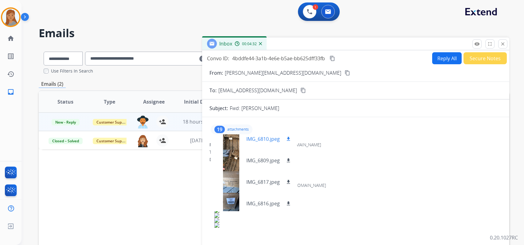
click at [229, 142] on div at bounding box center [231, 139] width 31 height 22
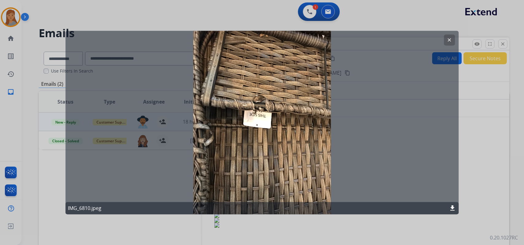
click at [448, 37] on mat-icon "clear" at bounding box center [450, 40] width 6 height 6
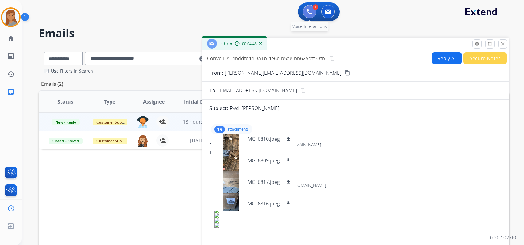
click at [305, 16] on button at bounding box center [310, 12] width 14 height 14
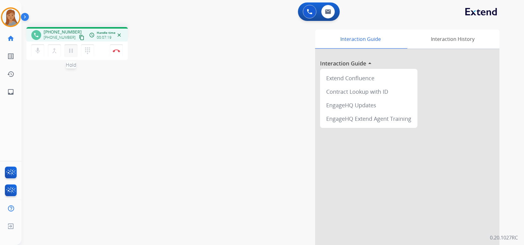
click at [72, 49] on mat-icon "pause" at bounding box center [70, 50] width 7 height 7
click at [37, 54] on mat-icon "mic" at bounding box center [37, 50] width 7 height 7
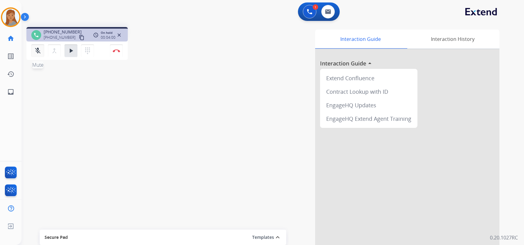
click at [36, 50] on mat-icon "mic_off" at bounding box center [37, 50] width 7 height 7
click at [63, 50] on div "merge_type Bridge" at bounding box center [56, 50] width 17 height 13
drag, startPoint x: 70, startPoint y: 49, endPoint x: 105, endPoint y: 63, distance: 38.1
click at [70, 49] on mat-icon "play_arrow" at bounding box center [70, 50] width 7 height 7
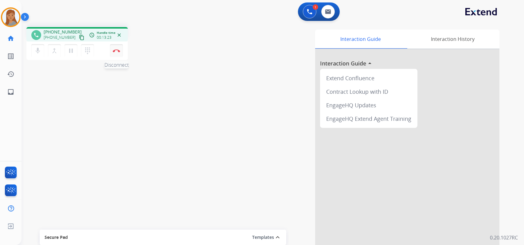
click at [117, 47] on button "Disconnect" at bounding box center [116, 50] width 13 height 13
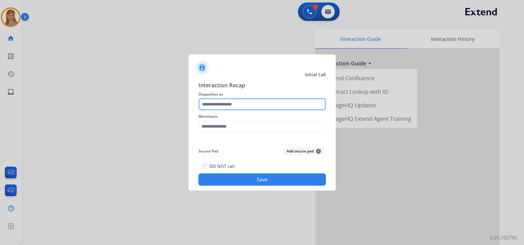
click at [246, 101] on input "text" at bounding box center [263, 104] width 128 height 12
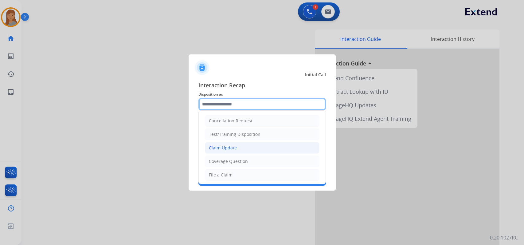
scroll to position [31, 0]
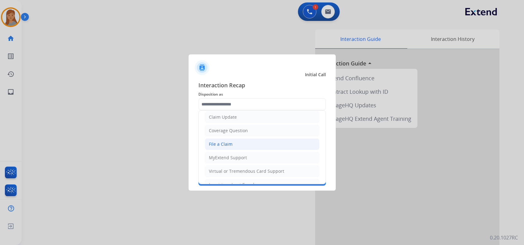
click at [243, 144] on li "File a Claim" at bounding box center [262, 144] width 115 height 12
type input "**********"
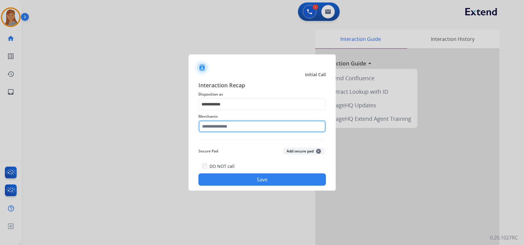
click at [237, 127] on input "text" at bounding box center [263, 126] width 128 height 12
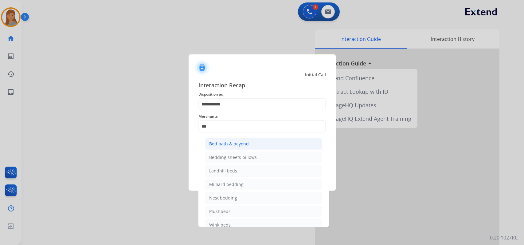
click at [240, 148] on li "Bed bath & beyond" at bounding box center [263, 144] width 117 height 12
type input "**********"
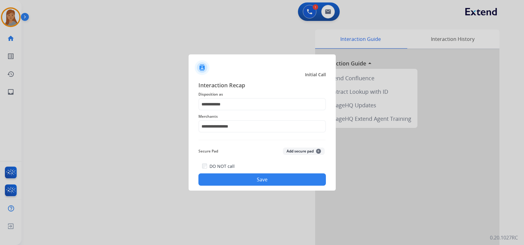
click at [237, 181] on button "Save" at bounding box center [263, 179] width 128 height 12
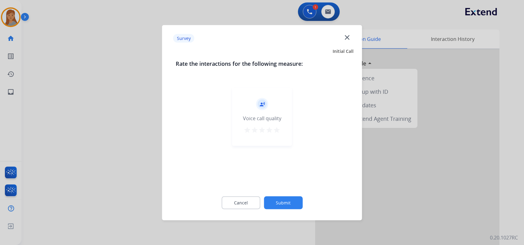
drag, startPoint x: 276, startPoint y: 128, endPoint x: 278, endPoint y: 132, distance: 4.3
click at [276, 128] on mat-icon "star" at bounding box center [276, 129] width 7 height 7
click at [289, 201] on button "Submit" at bounding box center [283, 202] width 39 height 13
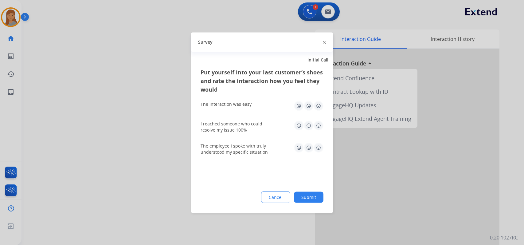
click at [320, 109] on img at bounding box center [319, 106] width 10 height 10
click at [319, 128] on img at bounding box center [319, 125] width 10 height 10
drag, startPoint x: 319, startPoint y: 152, endPoint x: 313, endPoint y: 163, distance: 12.6
click at [318, 152] on img at bounding box center [319, 148] width 10 height 10
click at [310, 204] on div "Put yourself into your last customer’s shoes and rate the interaction how you f…" at bounding box center [262, 140] width 143 height 145
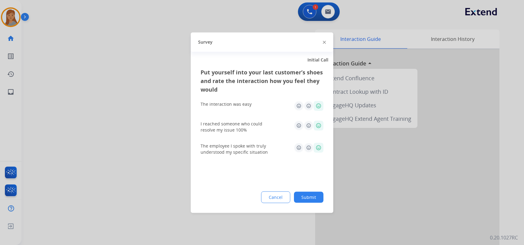
click at [310, 199] on button "Submit" at bounding box center [309, 196] width 30 height 11
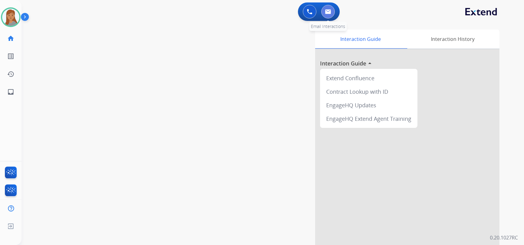
click at [328, 9] on button at bounding box center [328, 12] width 14 height 14
select select "**********"
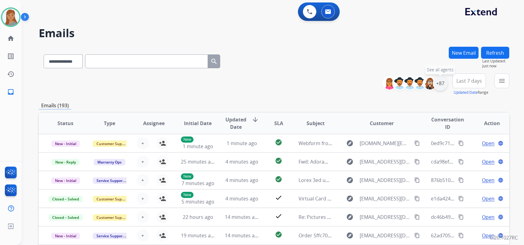
click at [444, 82] on div "+87" at bounding box center [440, 83] width 15 height 15
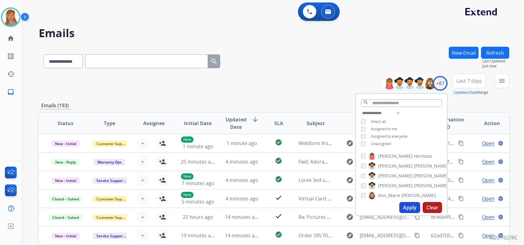
click at [377, 143] on span "Unassigned" at bounding box center [381, 143] width 20 height 5
click at [409, 208] on button "Apply" at bounding box center [410, 207] width 21 height 11
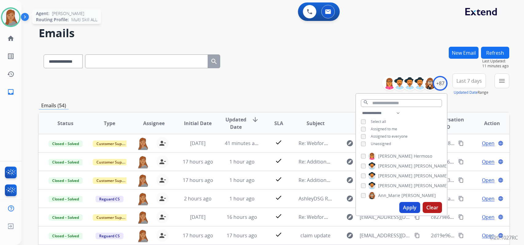
click at [8, 22] on img at bounding box center [10, 17] width 17 height 17
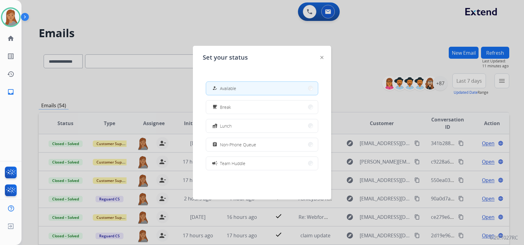
click at [162, 44] on div at bounding box center [262, 122] width 524 height 245
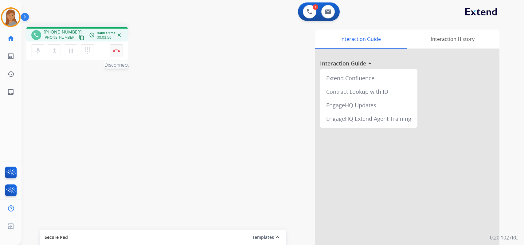
click at [116, 51] on img at bounding box center [116, 50] width 7 height 3
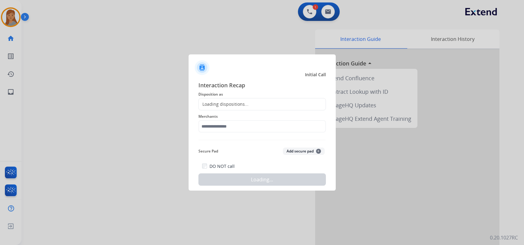
click at [239, 101] on div "Loading dispositions..." at bounding box center [263, 104] width 128 height 12
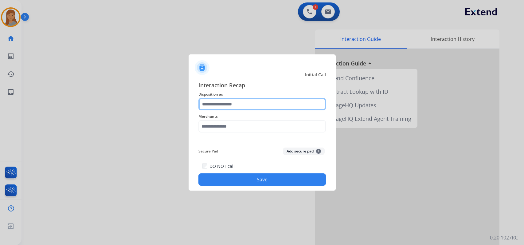
click at [229, 105] on input "text" at bounding box center [263, 104] width 128 height 12
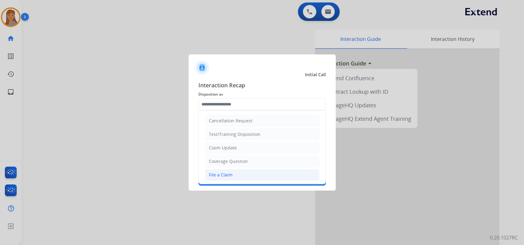
click at [232, 175] on li "File a Claim" at bounding box center [262, 175] width 115 height 12
type input "**********"
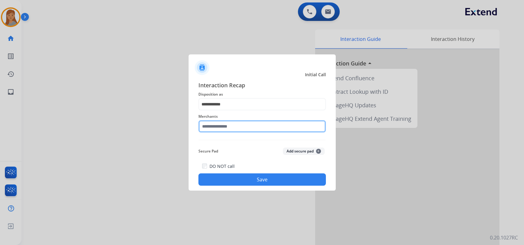
click at [234, 125] on input "text" at bounding box center [263, 126] width 128 height 12
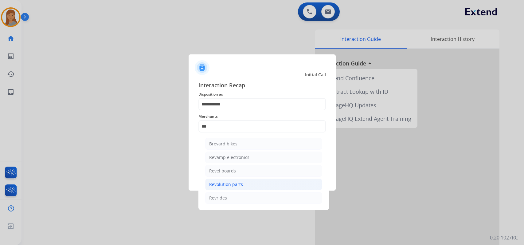
click at [247, 181] on li "Revolution parts" at bounding box center [263, 185] width 117 height 12
type input "**********"
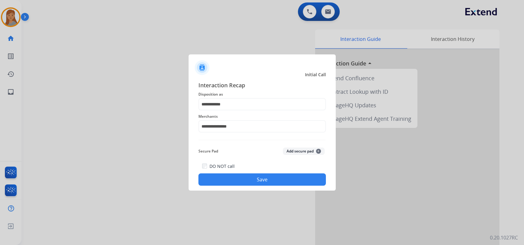
click at [259, 182] on button "Save" at bounding box center [263, 179] width 128 height 12
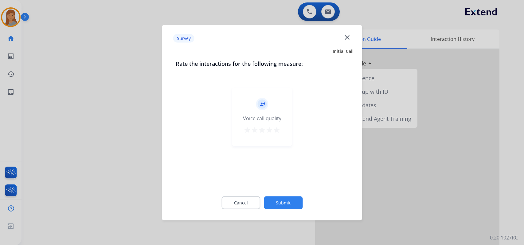
drag, startPoint x: 275, startPoint y: 132, endPoint x: 288, endPoint y: 196, distance: 65.2
click at [275, 132] on mat-icon "star" at bounding box center [276, 129] width 7 height 7
click at [288, 201] on button "Submit" at bounding box center [283, 202] width 39 height 13
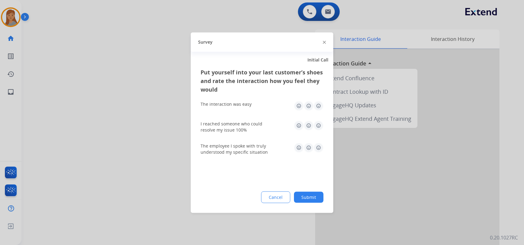
click at [320, 109] on img at bounding box center [319, 106] width 10 height 10
click at [320, 125] on img at bounding box center [319, 125] width 10 height 10
click at [317, 152] on div "The employee I spoke with truly understood my specific situation" at bounding box center [262, 149] width 123 height 12
click at [321, 150] on img at bounding box center [319, 148] width 10 height 10
click at [309, 198] on button "Submit" at bounding box center [309, 196] width 30 height 11
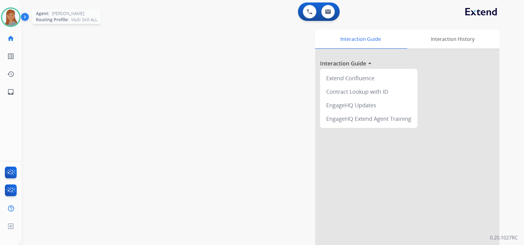
click at [8, 23] on img at bounding box center [10, 17] width 17 height 17
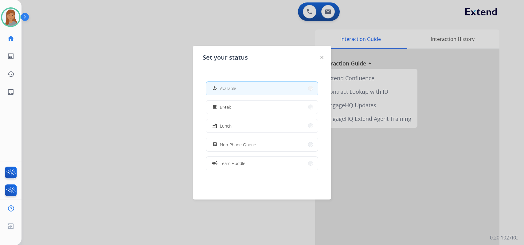
click at [156, 64] on div at bounding box center [262, 122] width 524 height 245
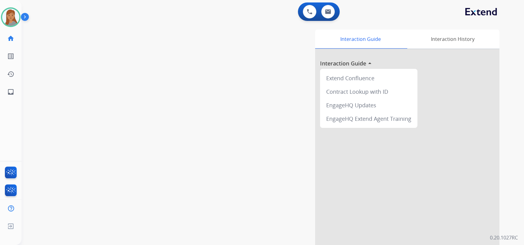
click at [419, 155] on div at bounding box center [407, 163] width 184 height 229
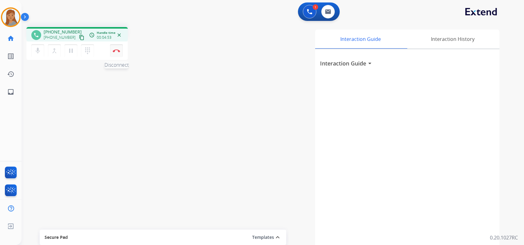
click at [117, 52] on img at bounding box center [116, 50] width 7 height 3
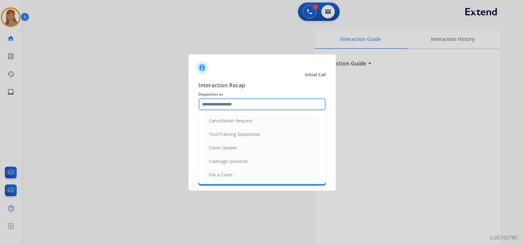
drag, startPoint x: 217, startPoint y: 106, endPoint x: 235, endPoint y: 125, distance: 26.5
click at [217, 106] on input "text" at bounding box center [263, 104] width 128 height 12
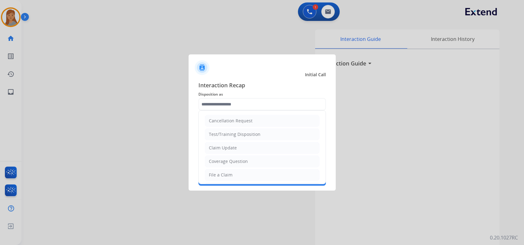
click at [242, 145] on li "Claim Update" at bounding box center [262, 148] width 115 height 12
type input "**********"
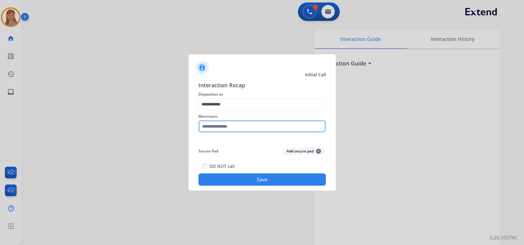
click at [228, 121] on input "text" at bounding box center [263, 126] width 128 height 12
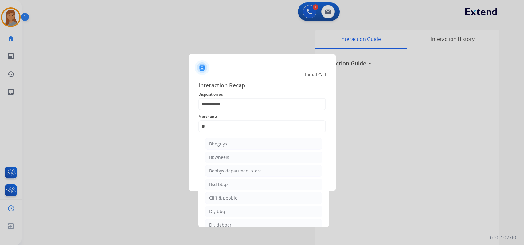
drag, startPoint x: 243, startPoint y: 142, endPoint x: 242, endPoint y: 160, distance: 18.4
click at [242, 143] on li "Bbqguys" at bounding box center [263, 144] width 117 height 12
type input "*******"
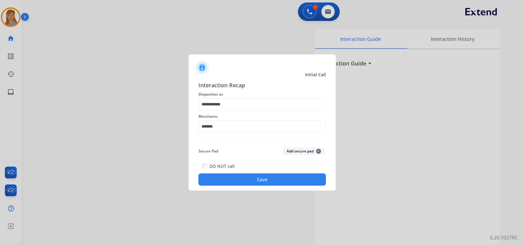
drag, startPoint x: 241, startPoint y: 160, endPoint x: 246, endPoint y: 170, distance: 11.1
click at [241, 161] on div "**********" at bounding box center [263, 133] width 128 height 105
click at [252, 180] on button "Save" at bounding box center [263, 179] width 128 height 12
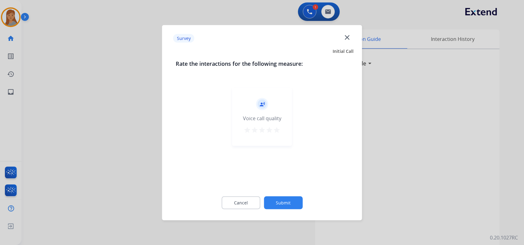
click at [295, 204] on button "Submit" at bounding box center [283, 202] width 39 height 13
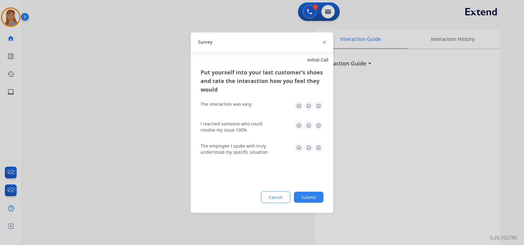
click at [317, 131] on div "I reached someone who could resolve my issue 100%" at bounding box center [262, 126] width 123 height 12
click at [318, 119] on div "I reached someone who could resolve my issue 100%" at bounding box center [262, 127] width 123 height 22
click at [319, 109] on img at bounding box center [319, 106] width 10 height 10
click at [320, 124] on img at bounding box center [319, 125] width 10 height 10
drag, startPoint x: 320, startPoint y: 143, endPoint x: 315, endPoint y: 177, distance: 34.4
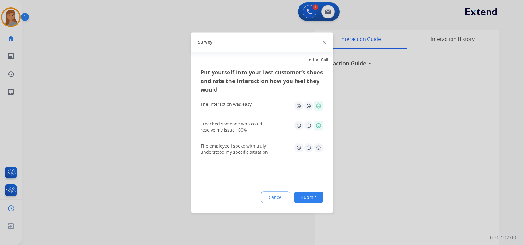
click at [320, 144] on img at bounding box center [319, 148] width 10 height 10
click at [314, 190] on div "Put yourself into your last customer’s shoes and rate the interaction how you f…" at bounding box center [262, 140] width 143 height 145
click at [313, 195] on button "Submit" at bounding box center [309, 196] width 30 height 11
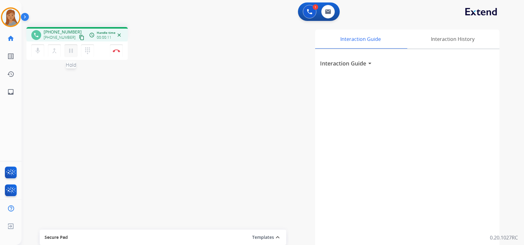
click at [72, 51] on mat-icon "pause" at bounding box center [70, 50] width 7 height 7
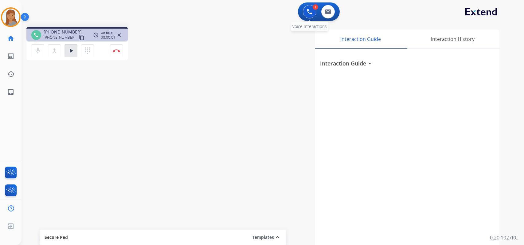
click at [310, 13] on img at bounding box center [310, 12] width 6 height 6
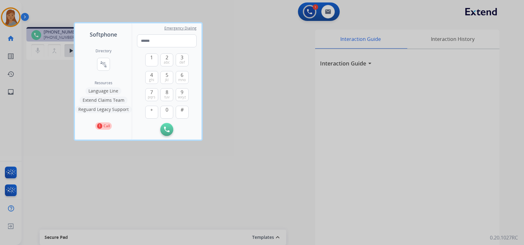
click at [105, 94] on button "Language Line" at bounding box center [103, 90] width 36 height 7
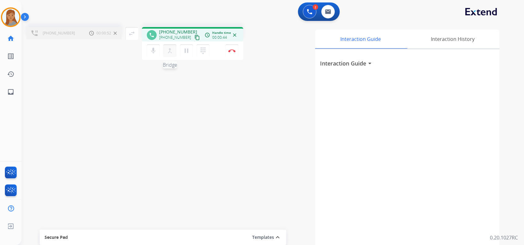
click at [169, 52] on mat-icon "merge_type" at bounding box center [169, 50] width 7 height 7
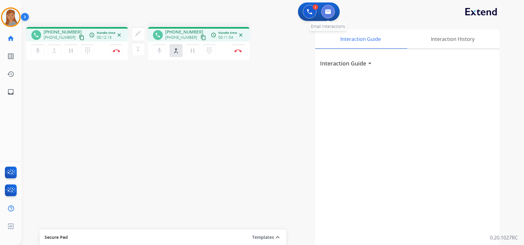
click at [329, 10] on img at bounding box center [328, 11] width 6 height 5
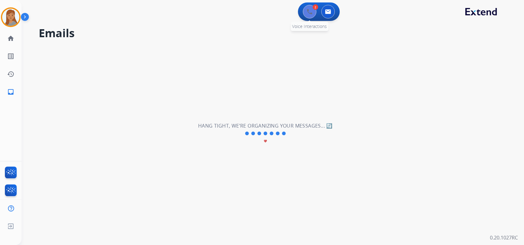
click at [313, 10] on button at bounding box center [310, 12] width 14 height 14
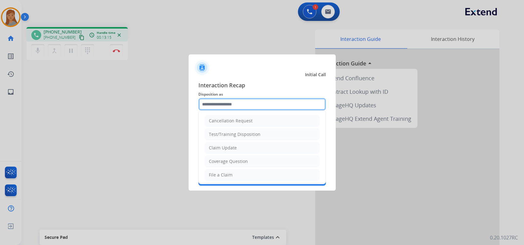
click at [246, 108] on input "text" at bounding box center [263, 104] width 128 height 12
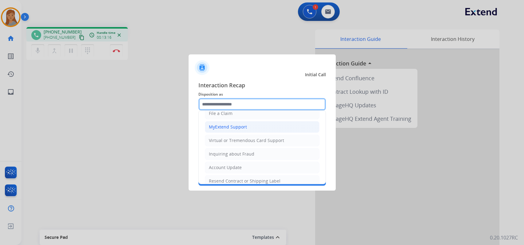
scroll to position [31, 0]
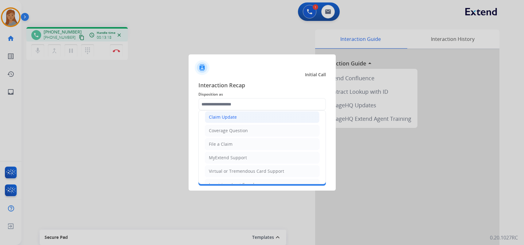
click at [243, 119] on li "Claim Update" at bounding box center [262, 117] width 115 height 12
type input "**********"
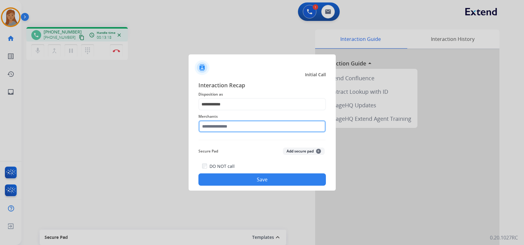
click at [236, 126] on input "text" at bounding box center [263, 126] width 128 height 12
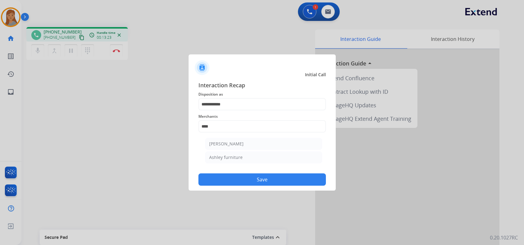
click at [239, 158] on div "Ashley furniture" at bounding box center [225, 157] width 33 height 6
type input "**********"
click at [245, 182] on button "Save" at bounding box center [263, 179] width 128 height 12
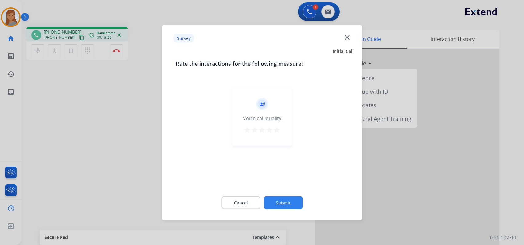
click at [289, 196] on div "Cancel Submit" at bounding box center [262, 203] width 173 height 28
click at [296, 200] on button "Submit" at bounding box center [283, 202] width 39 height 13
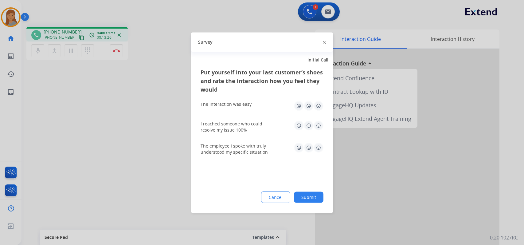
click at [298, 199] on button "Submit" at bounding box center [309, 196] width 30 height 11
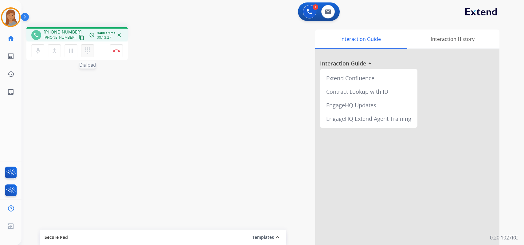
click at [87, 56] on button "dialpad Dialpad" at bounding box center [87, 50] width 13 height 13
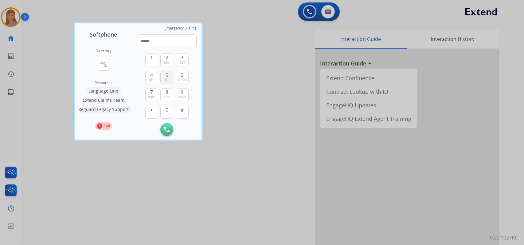
click at [164, 79] on button "5 jkl" at bounding box center [166, 77] width 13 height 13
type input "*"
click at [235, 83] on div at bounding box center [262, 122] width 524 height 245
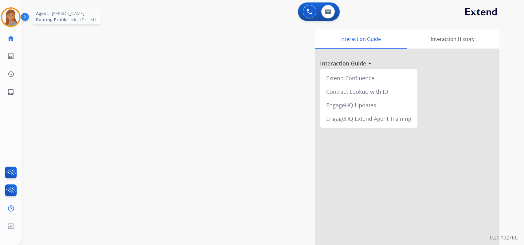
drag, startPoint x: 12, startPoint y: 17, endPoint x: 18, endPoint y: 20, distance: 6.5
click at [12, 17] on img at bounding box center [10, 17] width 17 height 17
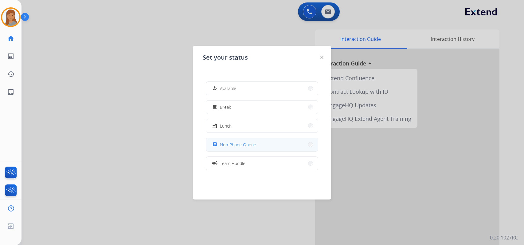
drag, startPoint x: 253, startPoint y: 144, endPoint x: 226, endPoint y: 112, distance: 42.1
click at [254, 144] on span "Non-Phone Queue" at bounding box center [238, 144] width 36 height 6
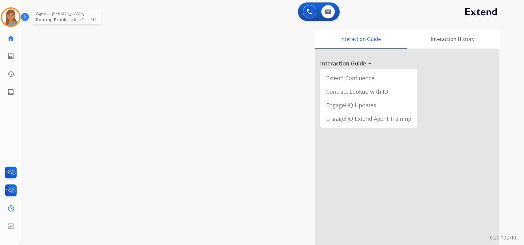
click at [11, 16] on img at bounding box center [10, 17] width 17 height 17
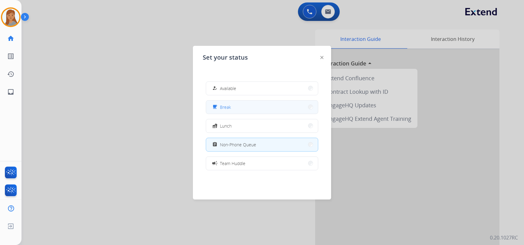
drag, startPoint x: 274, startPoint y: 109, endPoint x: 273, endPoint y: 106, distance: 3.7
click at [273, 106] on button "free_breakfast Break" at bounding box center [262, 106] width 112 height 13
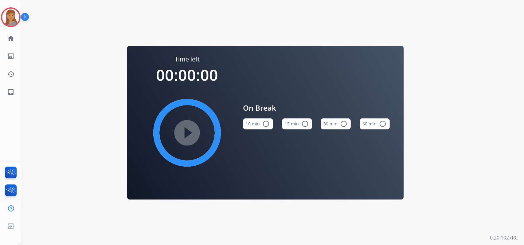
click at [297, 124] on button "15 min radio_button_unchecked" at bounding box center [297, 123] width 30 height 11
drag, startPoint x: 196, startPoint y: 135, endPoint x: 94, endPoint y: 36, distance: 142.6
click at [191, 135] on mat-icon "play_circle_filled" at bounding box center [186, 132] width 7 height 7
click at [17, 15] on img at bounding box center [10, 17] width 17 height 17
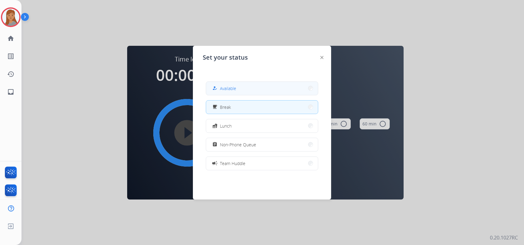
click at [290, 85] on button "how_to_reg Available" at bounding box center [262, 88] width 112 height 13
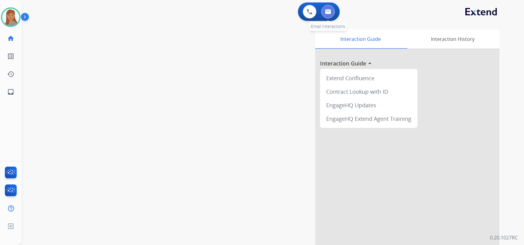
click at [327, 14] on button at bounding box center [328, 12] width 14 height 14
select select "**********"
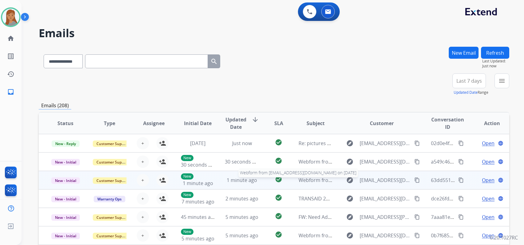
scroll to position [1, 0]
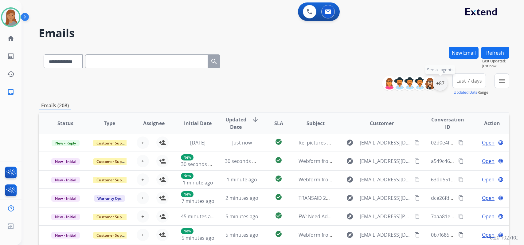
click at [439, 85] on div "+87" at bounding box center [440, 83] width 15 height 15
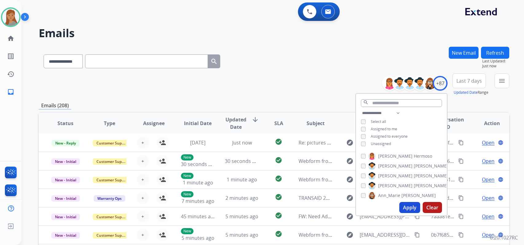
click at [411, 207] on button "Apply" at bounding box center [410, 207] width 21 height 11
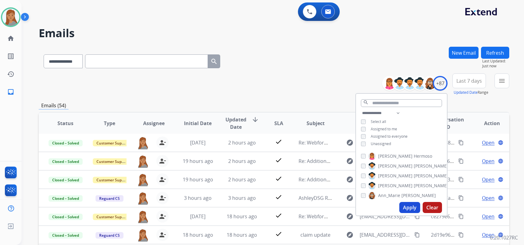
click at [282, 56] on div "**********" at bounding box center [274, 60] width 471 height 27
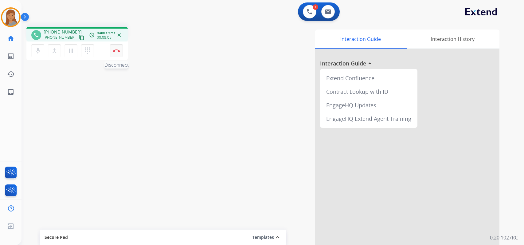
click at [117, 47] on button "Disconnect" at bounding box center [116, 50] width 13 height 13
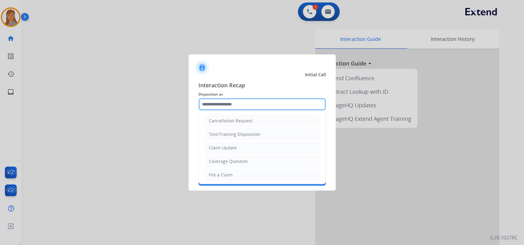
click at [247, 104] on input "text" at bounding box center [263, 104] width 128 height 12
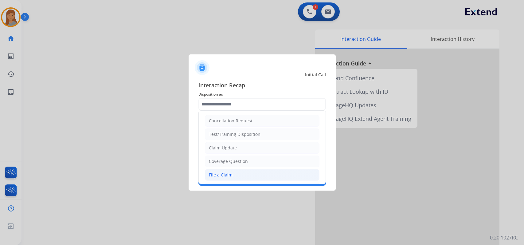
click at [224, 173] on div "File a Claim" at bounding box center [221, 175] width 24 height 6
type input "**********"
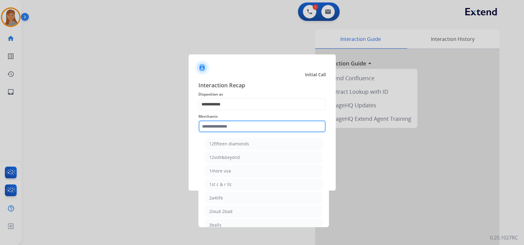
click at [227, 128] on input "text" at bounding box center [263, 126] width 128 height 12
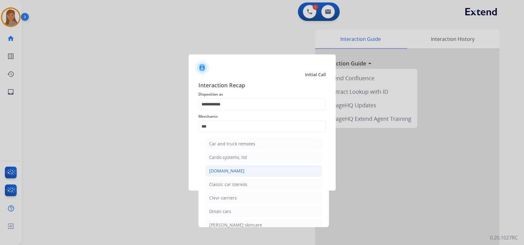
click at [234, 169] on div "[DOMAIN_NAME]" at bounding box center [226, 171] width 35 height 6
type input "**********"
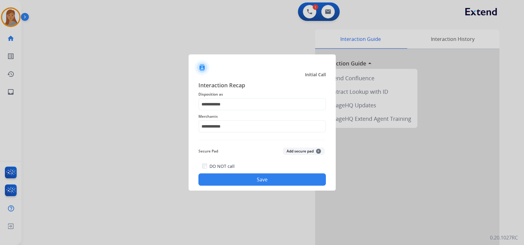
click at [237, 177] on button "Save" at bounding box center [263, 179] width 128 height 12
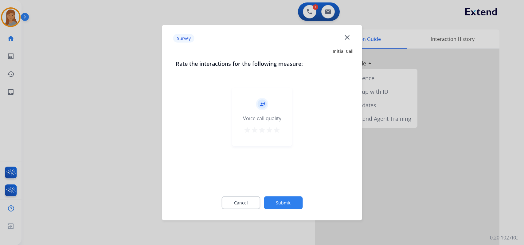
click at [276, 128] on mat-icon "star" at bounding box center [276, 129] width 7 height 7
click at [283, 203] on button "Submit" at bounding box center [283, 202] width 39 height 13
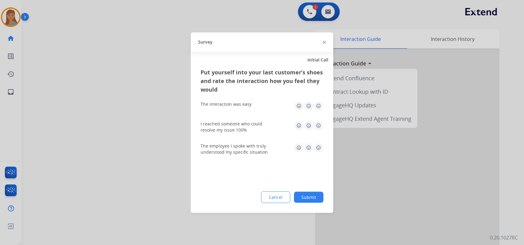
click at [320, 103] on img at bounding box center [319, 106] width 10 height 10
drag, startPoint x: 318, startPoint y: 123, endPoint x: 318, endPoint y: 140, distance: 17.2
click at [318, 124] on img at bounding box center [319, 125] width 10 height 10
click at [318, 154] on div "The employee I spoke with truly understood my specific situation" at bounding box center [262, 149] width 123 height 12
click at [317, 148] on img at bounding box center [319, 148] width 10 height 10
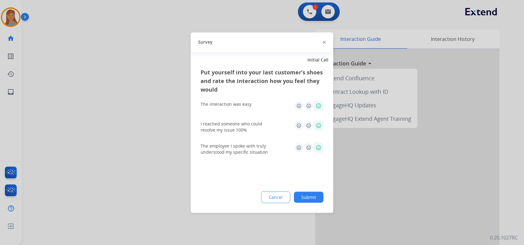
click at [310, 194] on button "Submit" at bounding box center [309, 196] width 30 height 11
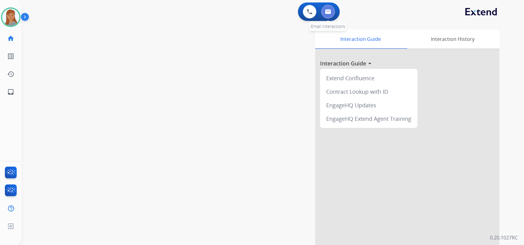
click at [326, 14] on button at bounding box center [328, 12] width 14 height 14
select select "**********"
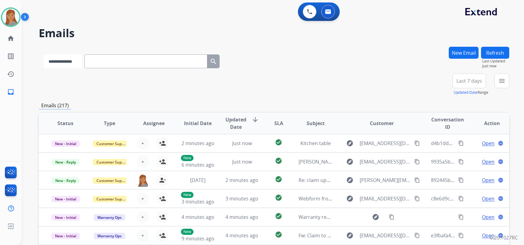
click at [75, 59] on select "**********" at bounding box center [63, 61] width 38 height 14
paste input "**********"
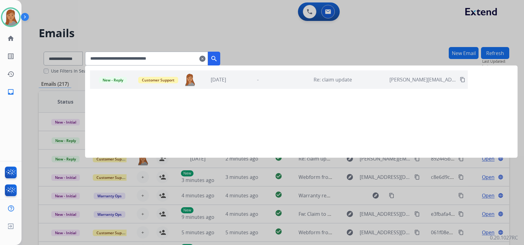
type input "**********"
click at [417, 85] on div "New - Reply Customer Support [PERSON_NAME][EMAIL_ADDRESS][DOMAIN_NAME] [DATE] -…" at bounding box center [279, 79] width 378 height 18
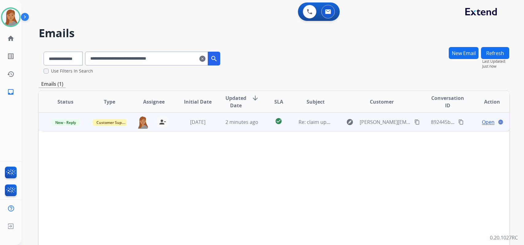
click at [483, 121] on span "Open" at bounding box center [488, 121] width 13 height 7
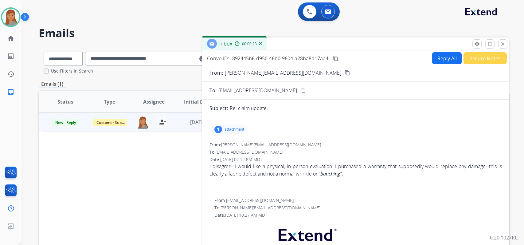
click at [345, 72] on mat-icon "content_copy" at bounding box center [348, 73] width 6 height 6
click at [436, 58] on button "Reply All" at bounding box center [447, 58] width 30 height 12
select select "**********"
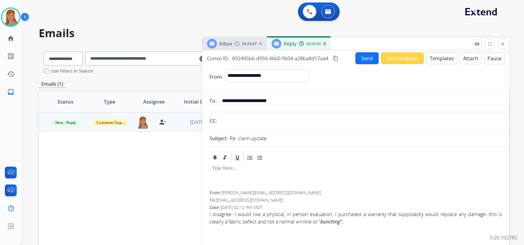
click at [436, 58] on button "Templates" at bounding box center [442, 58] width 31 height 12
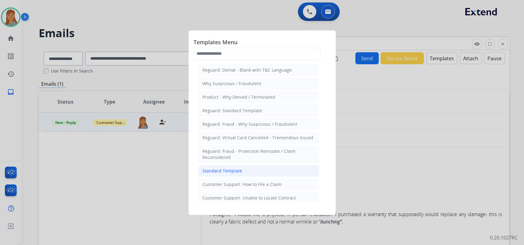
click at [235, 170] on div "Standard Template" at bounding box center [223, 171] width 40 height 6
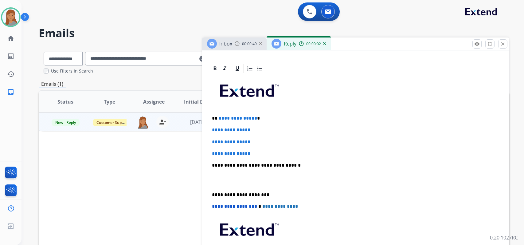
scroll to position [154, 0]
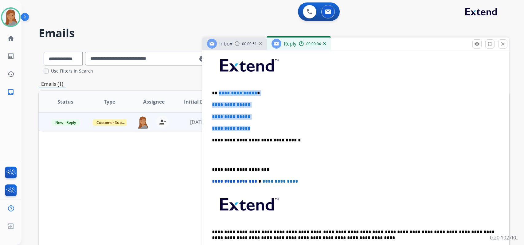
drag, startPoint x: 219, startPoint y: 88, endPoint x: 275, endPoint y: 124, distance: 66.9
click at [275, 124] on div "**********" at bounding box center [356, 154] width 293 height 211
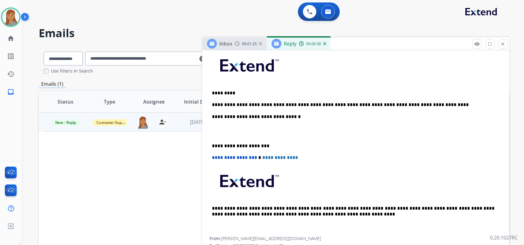
click at [212, 140] on div "**********" at bounding box center [356, 143] width 293 height 188
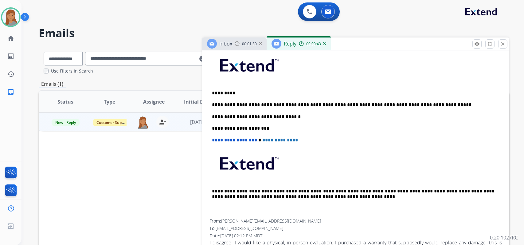
click at [436, 103] on p "**********" at bounding box center [353, 105] width 283 height 6
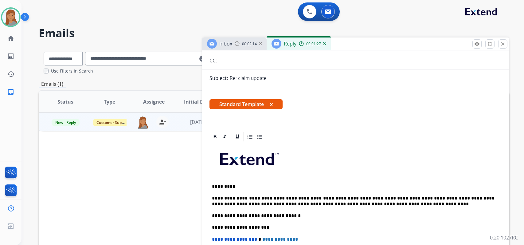
scroll to position [0, 0]
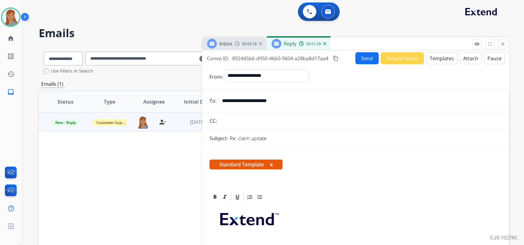
click at [337, 59] on mat-icon "content_copy" at bounding box center [336, 59] width 6 height 6
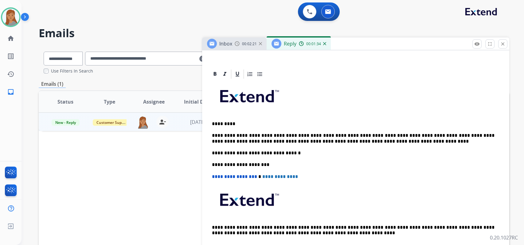
scroll to position [92, 0]
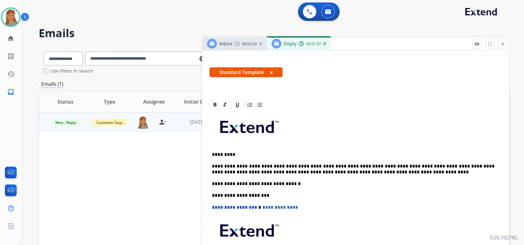
drag, startPoint x: 277, startPoint y: 171, endPoint x: 284, endPoint y: 174, distance: 8.1
click at [277, 171] on p "**********" at bounding box center [353, 168] width 283 height 11
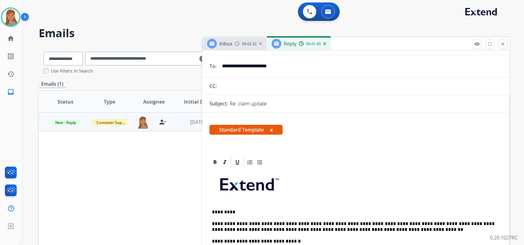
scroll to position [0, 0]
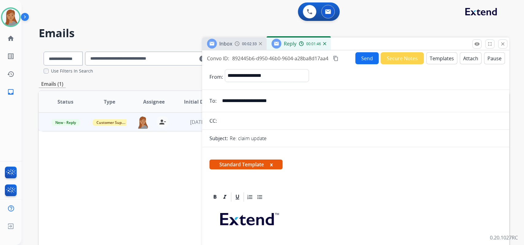
click at [360, 59] on button "Send" at bounding box center [367, 58] width 23 height 12
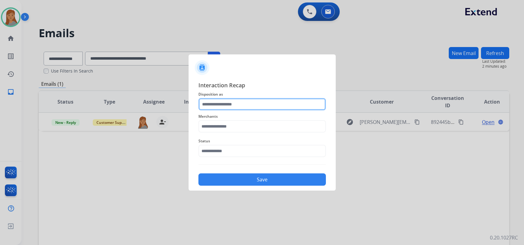
click at [233, 107] on input "text" at bounding box center [263, 104] width 128 height 12
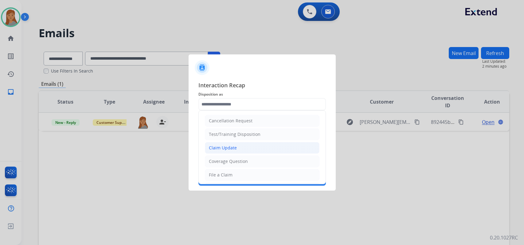
click at [237, 145] on li "Claim Update" at bounding box center [262, 148] width 115 height 12
type input "**********"
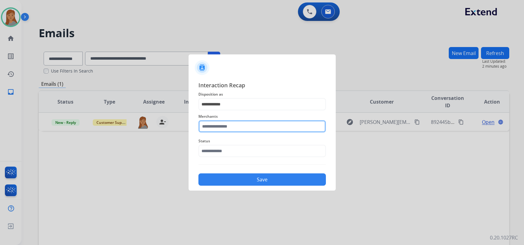
click at [234, 130] on input "text" at bounding box center [263, 126] width 128 height 12
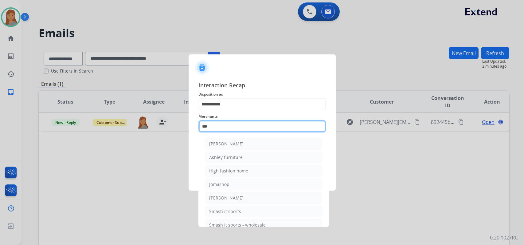
click at [219, 125] on input "***" at bounding box center [263, 126] width 128 height 12
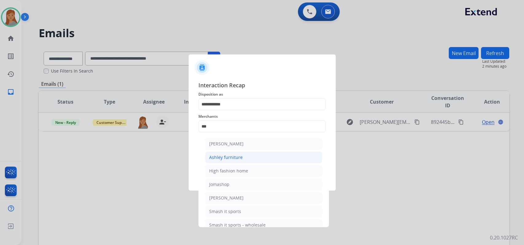
click at [234, 157] on div "Ashley furniture" at bounding box center [225, 157] width 33 height 6
type input "**********"
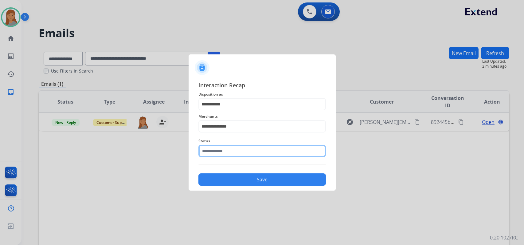
click at [230, 149] on input "text" at bounding box center [263, 151] width 128 height 12
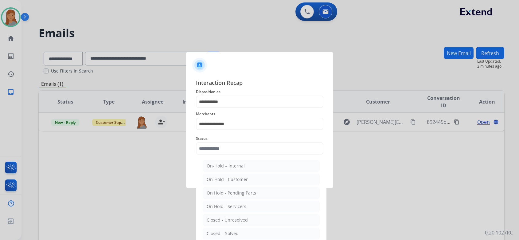
drag, startPoint x: 242, startPoint y: 232, endPoint x: 230, endPoint y: 203, distance: 31.0
click at [242, 232] on li "Closed – Solved" at bounding box center [261, 234] width 117 height 12
type input "**********"
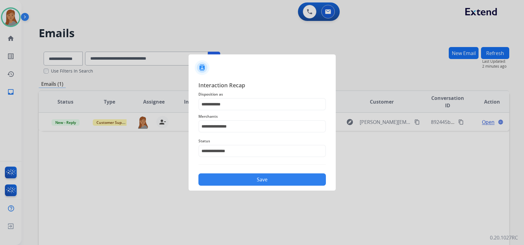
click at [227, 183] on button "Save" at bounding box center [263, 179] width 128 height 12
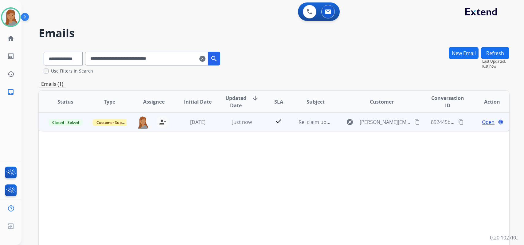
click at [459, 123] on mat-icon "content_copy" at bounding box center [462, 122] width 6 height 6
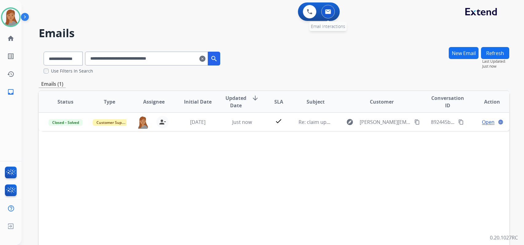
click at [327, 15] on button at bounding box center [328, 12] width 14 height 14
click at [330, 14] on img at bounding box center [328, 11] width 6 height 5
click at [308, 14] on img at bounding box center [310, 12] width 6 height 6
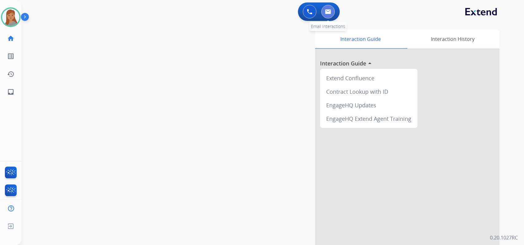
click at [323, 10] on button at bounding box center [328, 12] width 14 height 14
select select "**********"
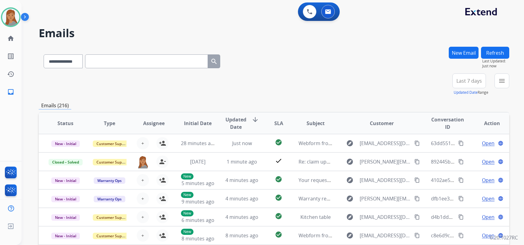
click at [155, 61] on input "text" at bounding box center [146, 61] width 123 height 14
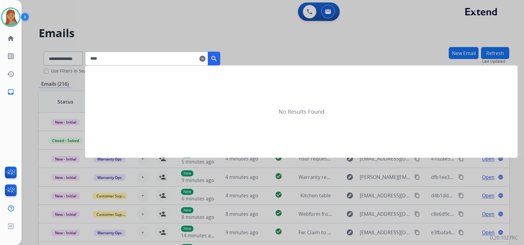
type input "****"
click at [85, 54] on div at bounding box center [262, 122] width 524 height 245
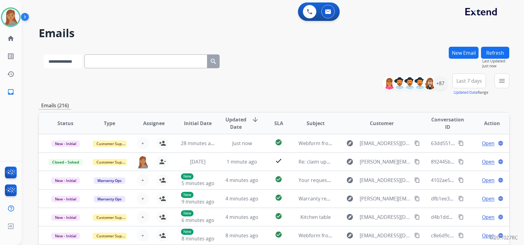
drag, startPoint x: 72, startPoint y: 58, endPoint x: 77, endPoint y: 66, distance: 9.2
click at [72, 58] on select "**********" at bounding box center [63, 61] width 38 height 14
select select "**********"
click at [44, 54] on select "**********" at bounding box center [63, 61] width 38 height 14
click at [113, 61] on input "text" at bounding box center [146, 61] width 123 height 14
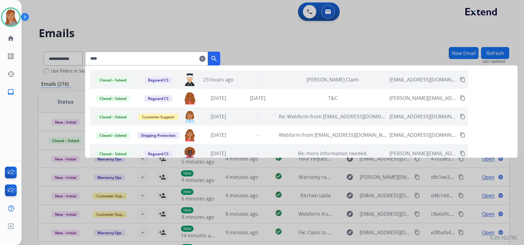
drag, startPoint x: 110, startPoint y: 61, endPoint x: 86, endPoint y: 59, distance: 24.6
click at [87, 59] on app-all-customers "**********" at bounding box center [262, 122] width 524 height 245
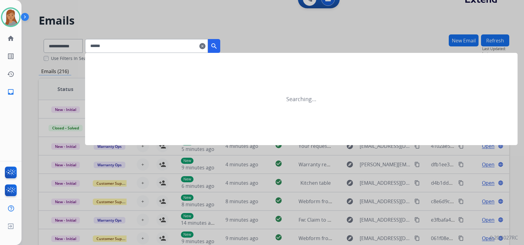
scroll to position [31, 0]
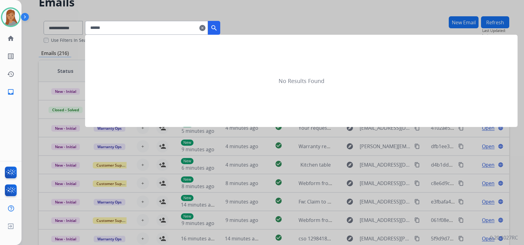
type input "******"
drag, startPoint x: 226, startPoint y: 26, endPoint x: 243, endPoint y: 42, distance: 23.3
click at [220, 35] on div "****** clear search No Results Found" at bounding box center [152, 28] width 135 height 14
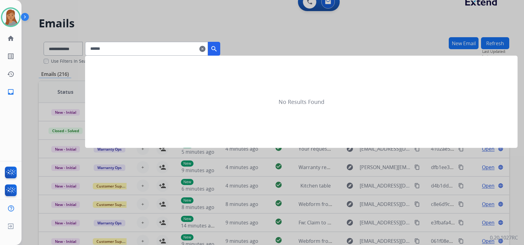
scroll to position [0, 0]
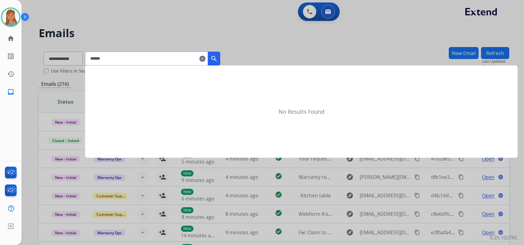
click at [295, 49] on div at bounding box center [262, 122] width 524 height 245
select select "**********"
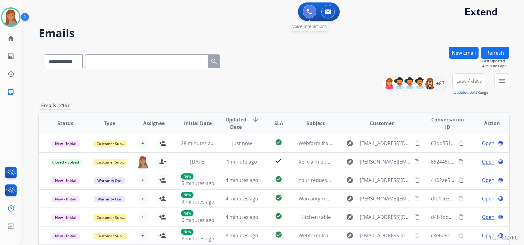
click at [308, 12] on img at bounding box center [310, 12] width 6 height 6
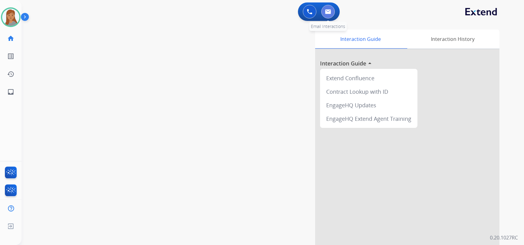
click at [327, 10] on img at bounding box center [328, 11] width 6 height 5
select select "**********"
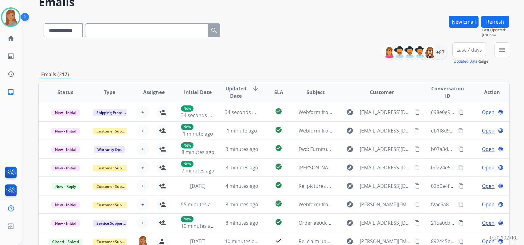
scroll to position [31, 0]
click at [438, 52] on div "+87" at bounding box center [440, 52] width 15 height 15
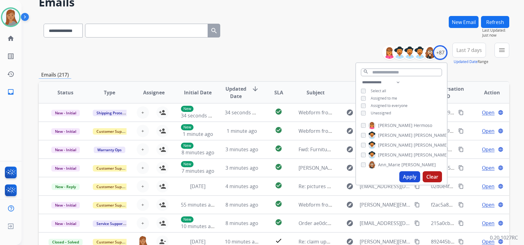
click at [408, 176] on button "Apply" at bounding box center [410, 176] width 21 height 11
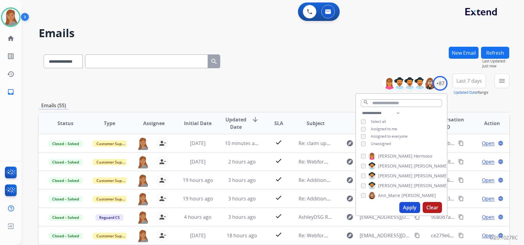
click at [275, 82] on div "**********" at bounding box center [274, 84] width 471 height 22
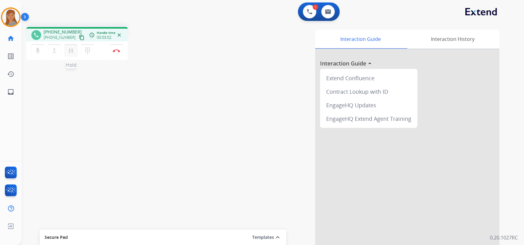
click at [70, 50] on mat-icon "pause" at bounding box center [70, 50] width 7 height 7
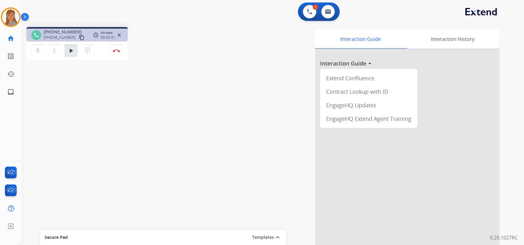
drag, startPoint x: 39, startPoint y: 50, endPoint x: 102, endPoint y: 23, distance: 68.4
click at [38, 50] on mat-icon "mic" at bounding box center [37, 50] width 7 height 7
drag, startPoint x: 33, startPoint y: 47, endPoint x: 37, endPoint y: 49, distance: 4.2
click at [34, 48] on button "mic_off Mute" at bounding box center [37, 50] width 13 height 13
drag, startPoint x: 69, startPoint y: 51, endPoint x: 89, endPoint y: 43, distance: 21.8
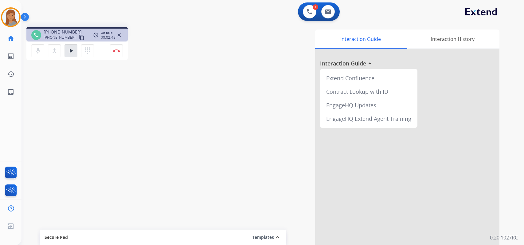
click at [70, 51] on mat-icon "play_arrow" at bounding box center [70, 50] width 7 height 7
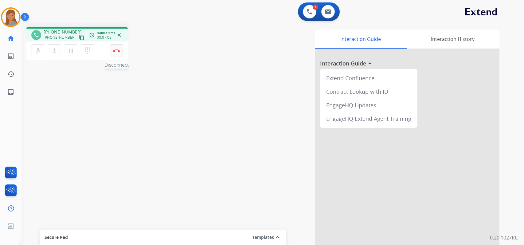
click at [113, 51] on img at bounding box center [116, 50] width 7 height 3
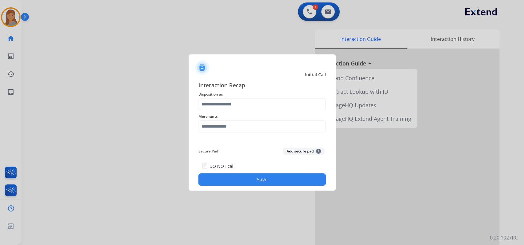
click at [213, 97] on span "Disposition as" at bounding box center [263, 94] width 128 height 7
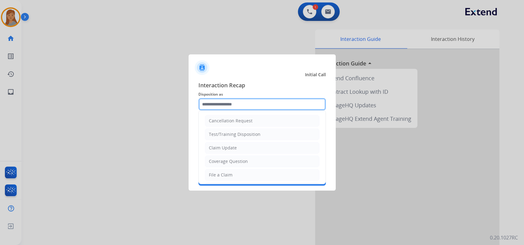
click at [217, 104] on input "text" at bounding box center [263, 104] width 128 height 12
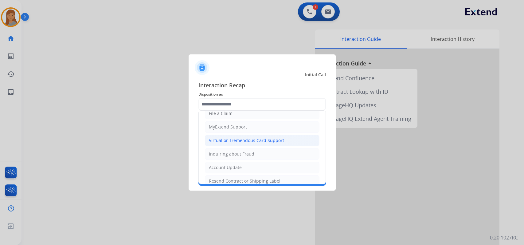
click at [238, 143] on div "Virtual or Tremendous Card Support" at bounding box center [246, 140] width 75 height 6
type input "**********"
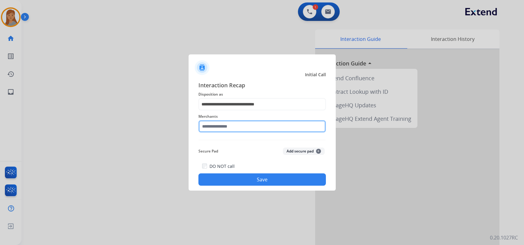
click at [236, 128] on input "text" at bounding box center [263, 126] width 128 height 12
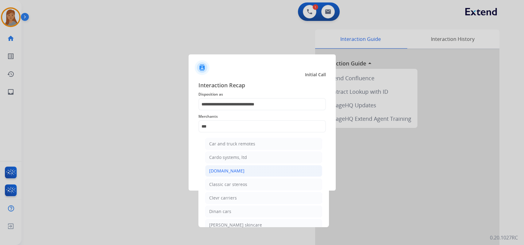
click at [258, 169] on li "[DOMAIN_NAME]" at bounding box center [263, 171] width 117 height 12
type input "**********"
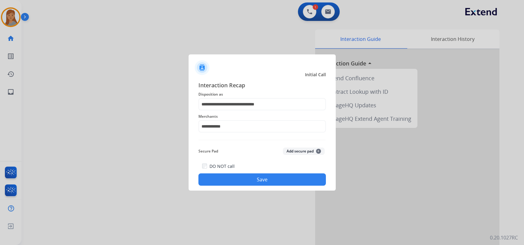
click at [270, 180] on button "Save" at bounding box center [263, 179] width 128 height 12
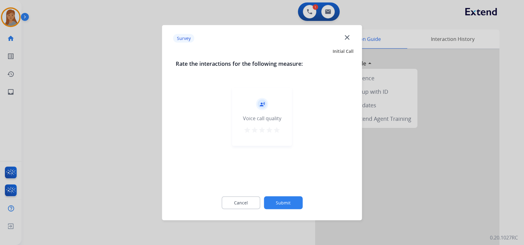
click at [294, 203] on button "Submit" at bounding box center [283, 202] width 39 height 13
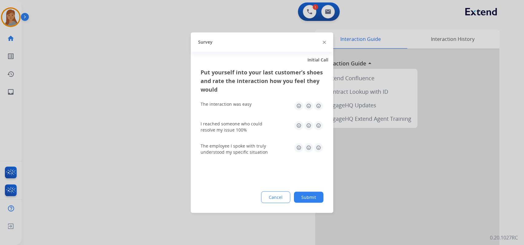
drag, startPoint x: 321, startPoint y: 123, endPoint x: 321, endPoint y: 132, distance: 9.2
click at [321, 124] on img at bounding box center [319, 125] width 10 height 10
drag, startPoint x: 321, startPoint y: 145, endPoint x: 317, endPoint y: 111, distance: 34.0
click at [320, 145] on img at bounding box center [319, 148] width 10 height 10
click at [317, 107] on img at bounding box center [319, 106] width 10 height 10
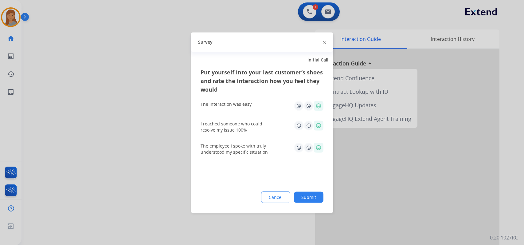
click at [314, 196] on button "Submit" at bounding box center [309, 196] width 30 height 11
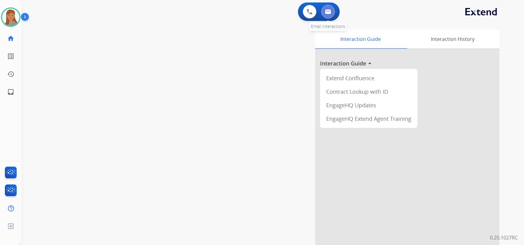
click at [329, 9] on img at bounding box center [328, 11] width 6 height 5
select select "**********"
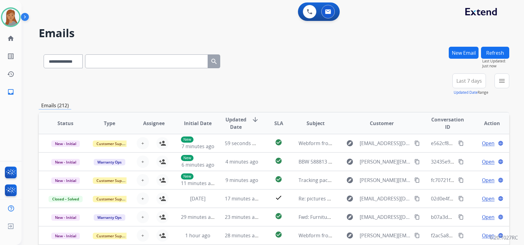
click at [303, 85] on div "**********" at bounding box center [274, 84] width 471 height 22
click at [446, 83] on div "+86" at bounding box center [440, 83] width 15 height 15
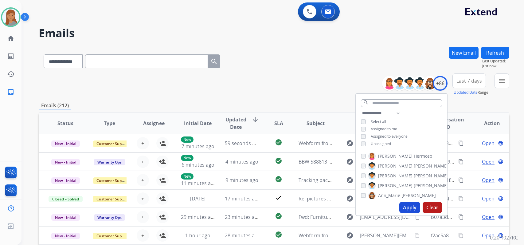
click at [412, 207] on button "Apply" at bounding box center [410, 207] width 21 height 11
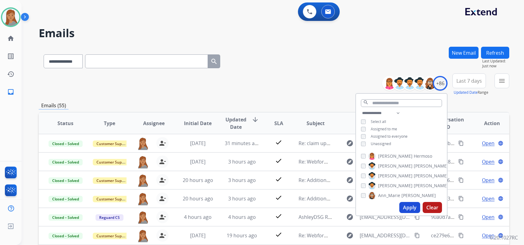
click at [284, 84] on div "**********" at bounding box center [274, 84] width 471 height 22
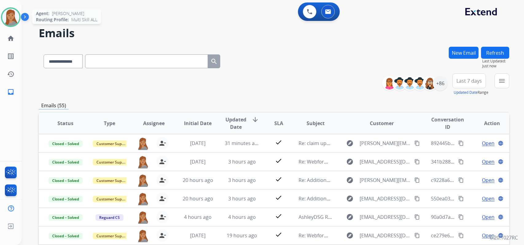
click at [13, 19] on img at bounding box center [10, 17] width 17 height 17
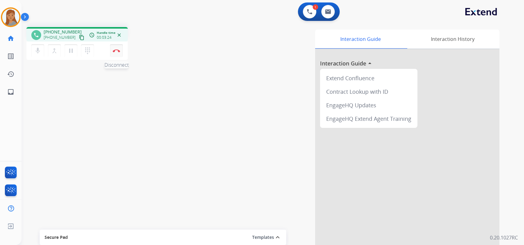
click at [119, 53] on button "Disconnect" at bounding box center [116, 50] width 13 height 13
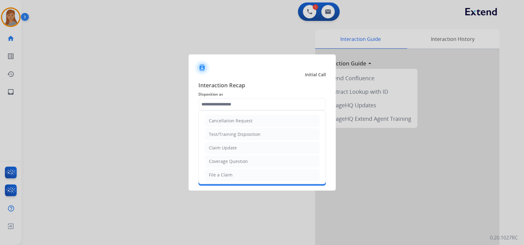
click at [224, 106] on input "text" at bounding box center [263, 104] width 128 height 12
click at [233, 174] on li "File a Claim" at bounding box center [262, 175] width 115 height 12
type input "**********"
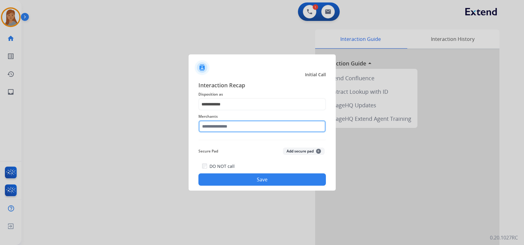
click at [231, 128] on input "text" at bounding box center [263, 126] width 128 height 12
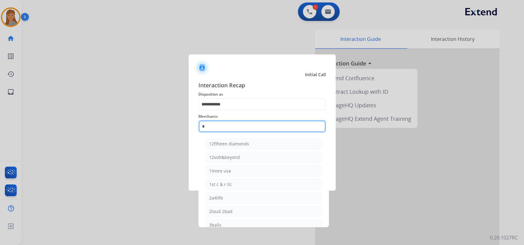
type input "**"
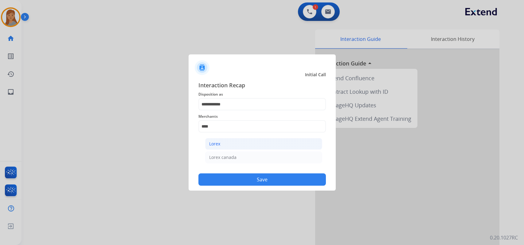
click at [230, 146] on li "Lorex" at bounding box center [263, 144] width 117 height 12
type input "*****"
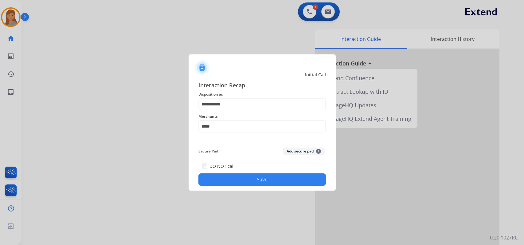
click at [239, 168] on div "DO NOT call Save" at bounding box center [263, 173] width 128 height 23
click at [242, 178] on button "Save" at bounding box center [263, 179] width 128 height 12
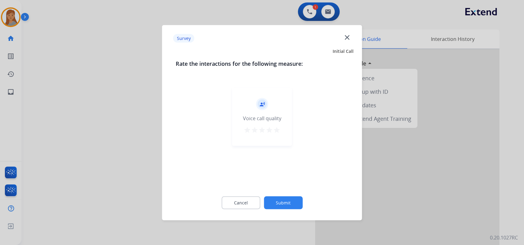
drag, startPoint x: 275, startPoint y: 133, endPoint x: 284, endPoint y: 161, distance: 29.8
click at [275, 133] on mat-icon "star" at bounding box center [276, 129] width 7 height 7
drag, startPoint x: 279, startPoint y: 196, endPoint x: 281, endPoint y: 199, distance: 4.1
click at [279, 196] on div "Cancel Submit" at bounding box center [262, 203] width 173 height 28
click at [283, 202] on button "Submit" at bounding box center [283, 202] width 39 height 13
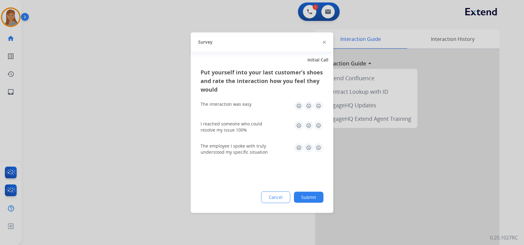
drag, startPoint x: 308, startPoint y: 199, endPoint x: 191, endPoint y: 67, distance: 175.9
click at [308, 195] on button "Submit" at bounding box center [309, 196] width 30 height 11
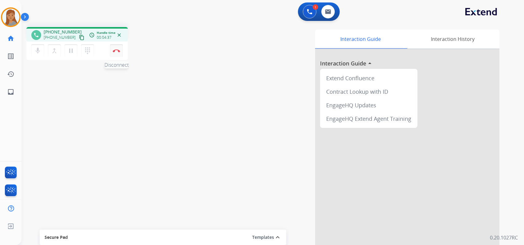
click at [113, 47] on button "Disconnect" at bounding box center [116, 50] width 13 height 13
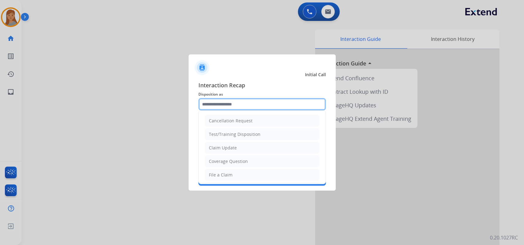
drag, startPoint x: 224, startPoint y: 98, endPoint x: 223, endPoint y: 102, distance: 3.7
click at [224, 99] on input "text" at bounding box center [263, 104] width 128 height 12
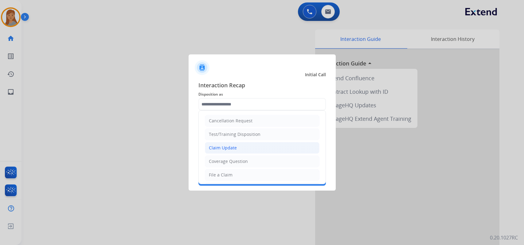
click at [232, 147] on div "Claim Update" at bounding box center [223, 148] width 28 height 6
type input "**********"
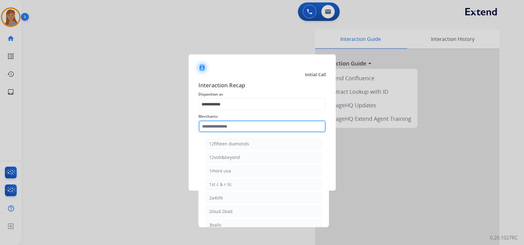
click at [231, 122] on input "text" at bounding box center [263, 126] width 128 height 12
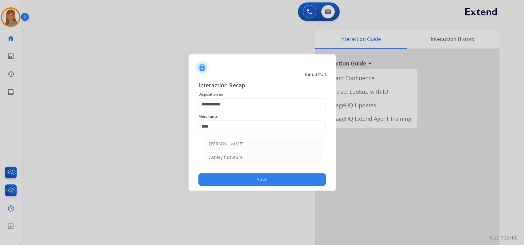
drag, startPoint x: 237, startPoint y: 157, endPoint x: 239, endPoint y: 161, distance: 4.1
click at [237, 158] on div "Ashley furniture" at bounding box center [225, 157] width 33 height 6
type input "**********"
click at [252, 179] on button "Save" at bounding box center [263, 179] width 128 height 12
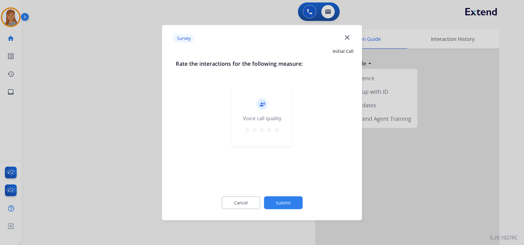
click at [276, 128] on mat-icon "star" at bounding box center [276, 129] width 7 height 7
click at [282, 203] on button "Submit" at bounding box center [283, 202] width 39 height 13
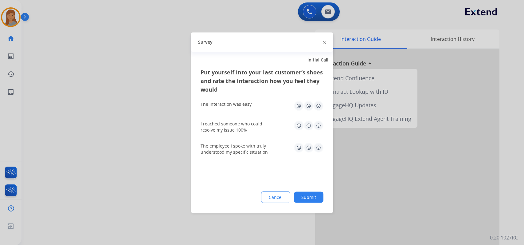
click at [323, 110] on img at bounding box center [319, 106] width 10 height 10
drag, startPoint x: 321, startPoint y: 125, endPoint x: 317, endPoint y: 147, distance: 22.7
click at [321, 125] on img at bounding box center [319, 125] width 10 height 10
click at [319, 148] on img at bounding box center [319, 148] width 10 height 10
click at [306, 196] on button "Submit" at bounding box center [309, 196] width 30 height 11
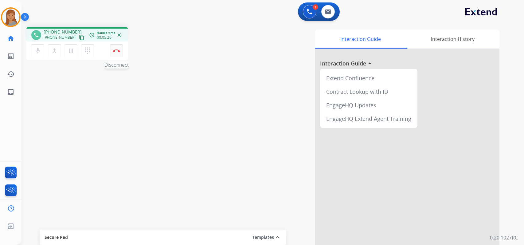
click at [117, 53] on button "Disconnect" at bounding box center [116, 50] width 13 height 13
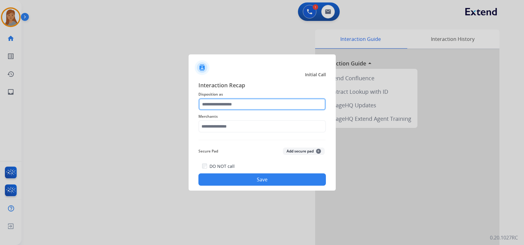
drag, startPoint x: 252, startPoint y: 112, endPoint x: 251, endPoint y: 107, distance: 4.9
click at [252, 107] on input "text" at bounding box center [263, 104] width 128 height 12
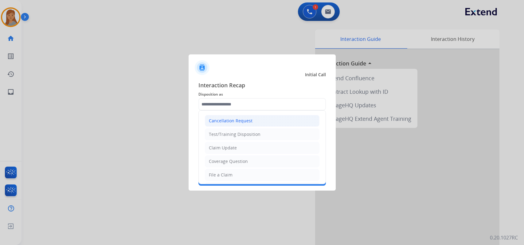
click at [250, 120] on div "Cancellation Request" at bounding box center [231, 121] width 44 height 6
type input "**********"
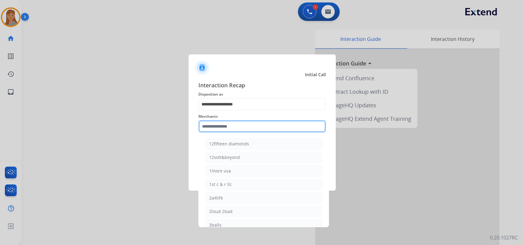
click at [234, 127] on input "text" at bounding box center [263, 126] width 128 height 12
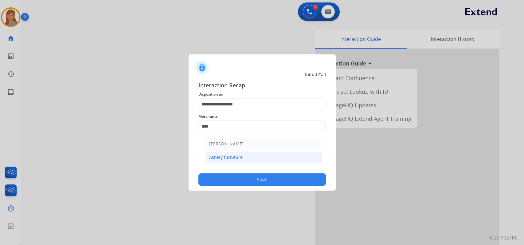
click at [238, 153] on li "Ashley furniture" at bounding box center [263, 158] width 117 height 12
type input "**********"
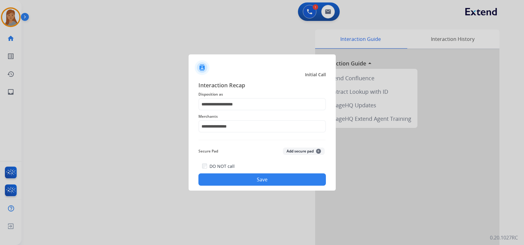
click at [253, 183] on button "Save" at bounding box center [263, 179] width 128 height 12
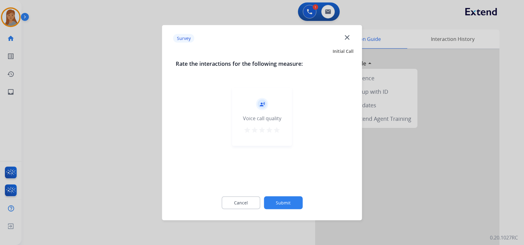
click at [293, 201] on button "Submit" at bounding box center [283, 202] width 39 height 13
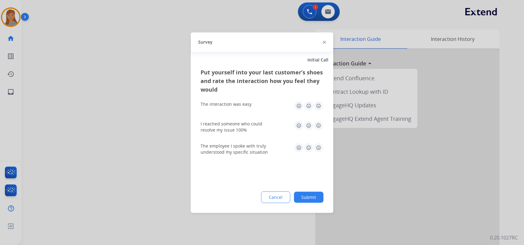
click at [316, 197] on button "Submit" at bounding box center [309, 196] width 30 height 11
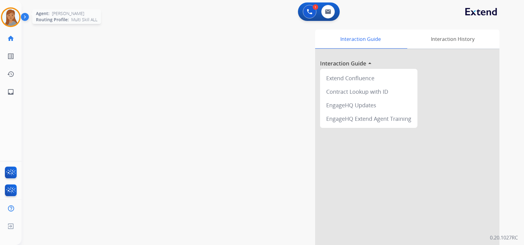
click at [14, 16] on img at bounding box center [10, 17] width 17 height 17
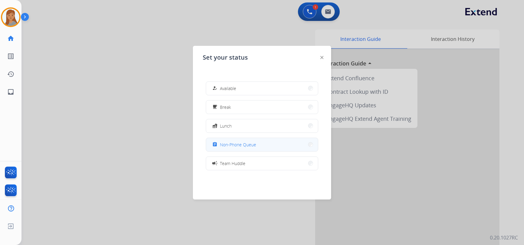
drag, startPoint x: 262, startPoint y: 140, endPoint x: 147, endPoint y: 4, distance: 178.4
click at [262, 139] on button "assignment Non-Phone Queue" at bounding box center [262, 144] width 112 height 13
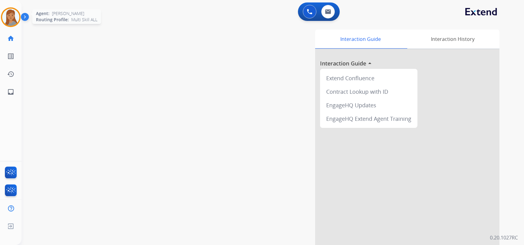
drag, startPoint x: 13, startPoint y: 14, endPoint x: 20, endPoint y: 19, distance: 9.1
click at [13, 14] on img at bounding box center [10, 17] width 17 height 17
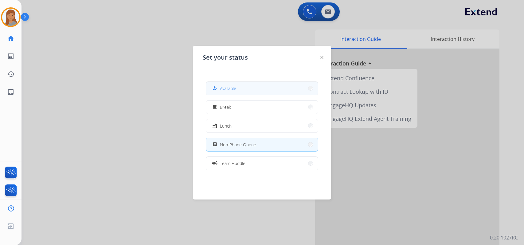
click at [239, 89] on button "how_to_reg Available" at bounding box center [262, 88] width 112 height 13
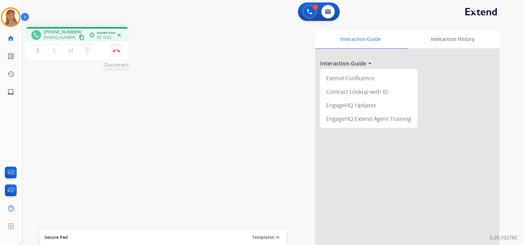
click at [112, 48] on button "Disconnect" at bounding box center [116, 50] width 13 height 13
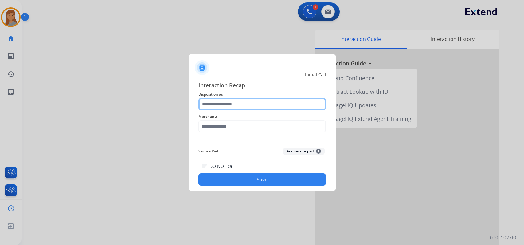
click at [230, 109] on input "text" at bounding box center [263, 104] width 128 height 12
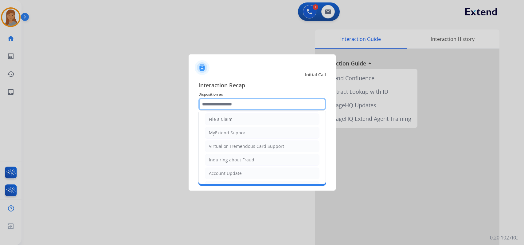
scroll to position [61, 0]
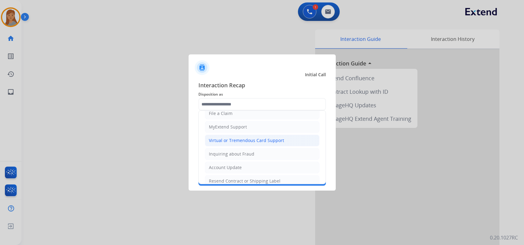
click at [248, 139] on div "Virtual or Tremendous Card Support" at bounding box center [246, 140] width 75 height 6
type input "**********"
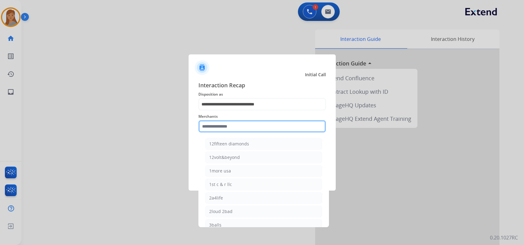
click at [231, 126] on input "text" at bounding box center [263, 126] width 128 height 12
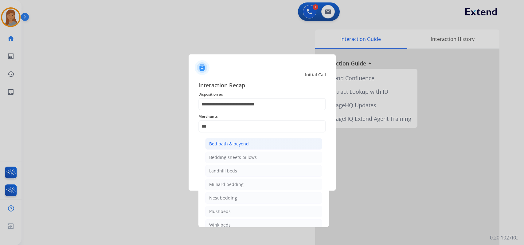
click at [233, 140] on li "Bed bath & beyond" at bounding box center [263, 144] width 117 height 12
type input "**********"
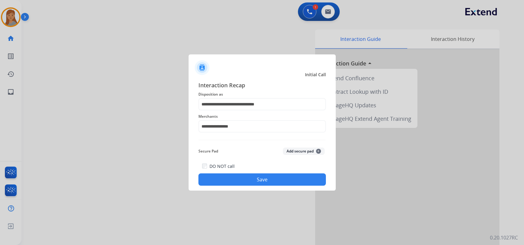
click at [268, 182] on button "Save" at bounding box center [263, 179] width 128 height 12
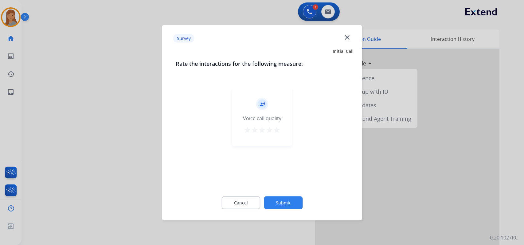
click at [296, 200] on button "Submit" at bounding box center [283, 202] width 39 height 13
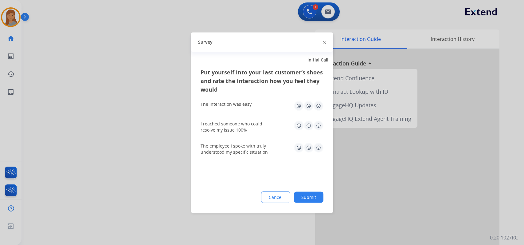
click at [315, 197] on button "Submit" at bounding box center [309, 196] width 30 height 11
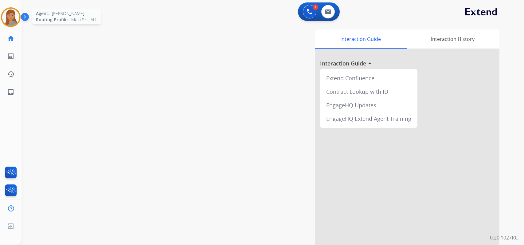
click at [13, 19] on img at bounding box center [10, 17] width 17 height 17
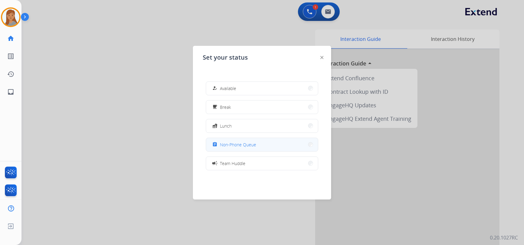
click at [259, 146] on button "assignment Non-Phone Queue" at bounding box center [262, 144] width 112 height 13
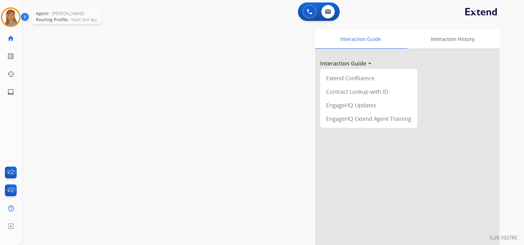
click at [17, 22] on img at bounding box center [10, 17] width 17 height 17
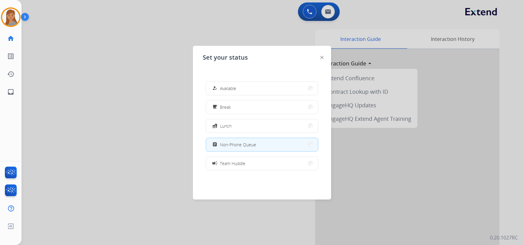
click at [253, 87] on button "how_to_reg Available" at bounding box center [262, 88] width 112 height 13
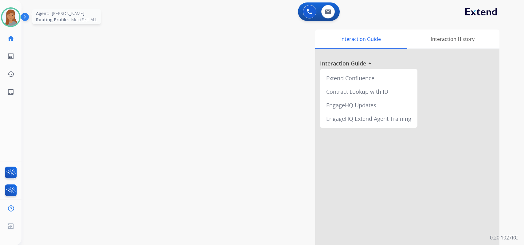
click at [13, 18] on img at bounding box center [10, 17] width 17 height 17
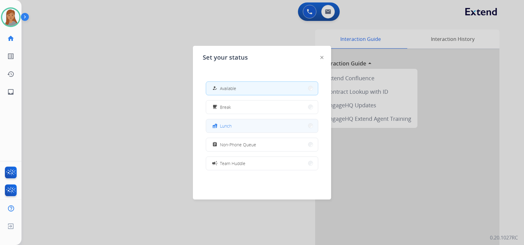
click at [265, 124] on button "fastfood Lunch" at bounding box center [262, 125] width 112 height 13
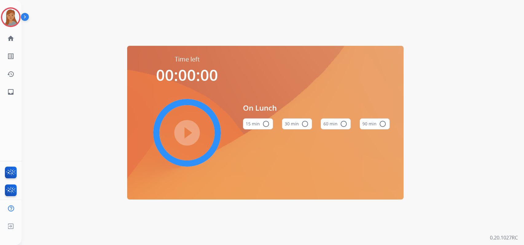
drag, startPoint x: 333, startPoint y: 121, endPoint x: 330, endPoint y: 123, distance: 3.2
click at [330, 123] on button "60 min radio_button_unchecked" at bounding box center [336, 123] width 30 height 11
click at [185, 136] on mat-icon "play_circle_filled" at bounding box center [186, 132] width 7 height 7
